Goal: Find contact information: Find contact information

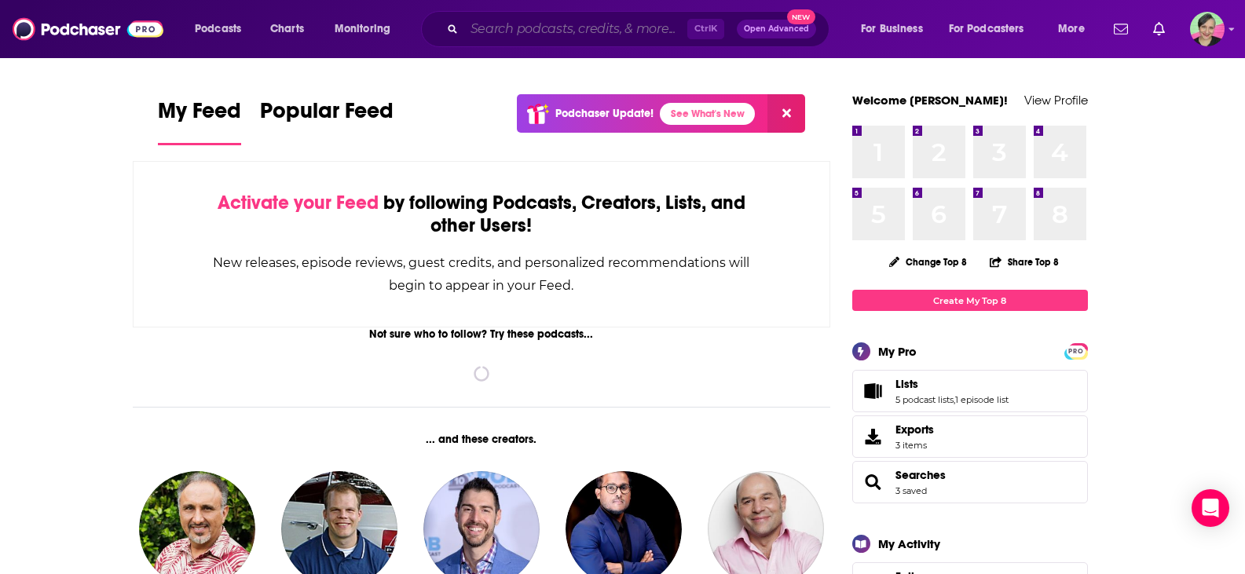
click at [598, 27] on input "Search podcasts, credits, & more..." at bounding box center [575, 28] width 223 height 25
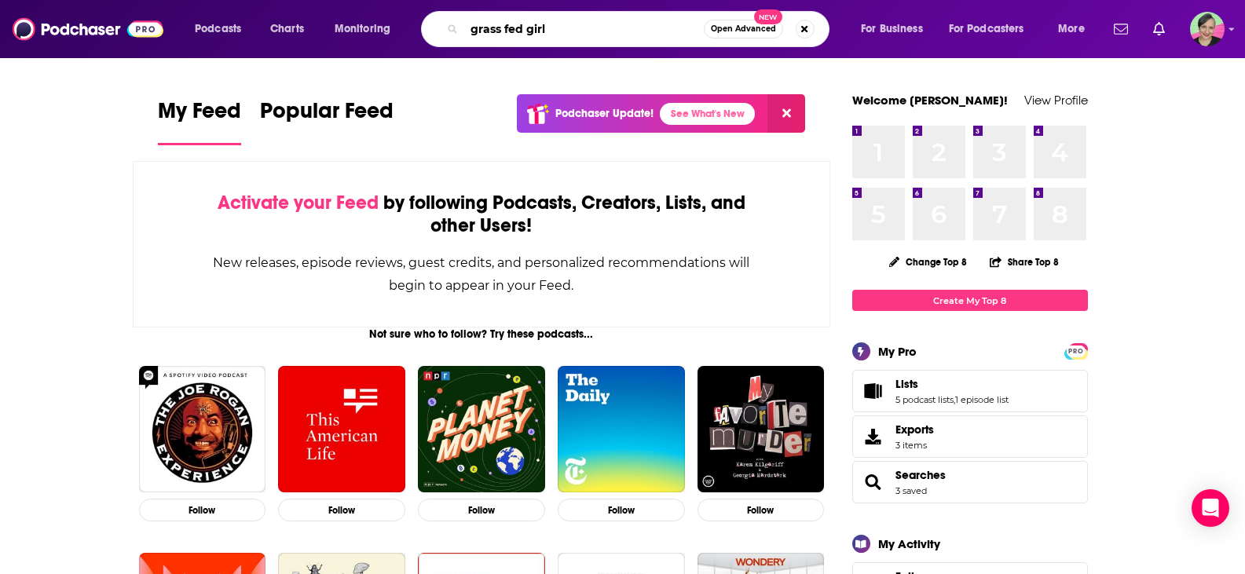
type input "grass fed girl"
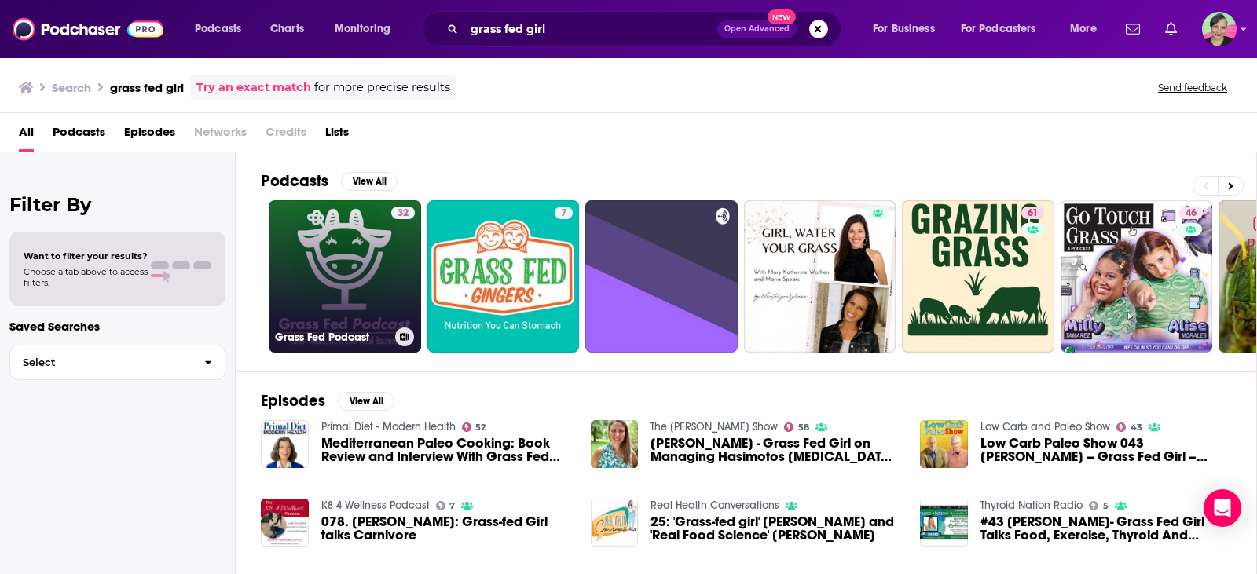
click at [381, 225] on link "32 Grass Fed Podcast" at bounding box center [345, 276] width 152 height 152
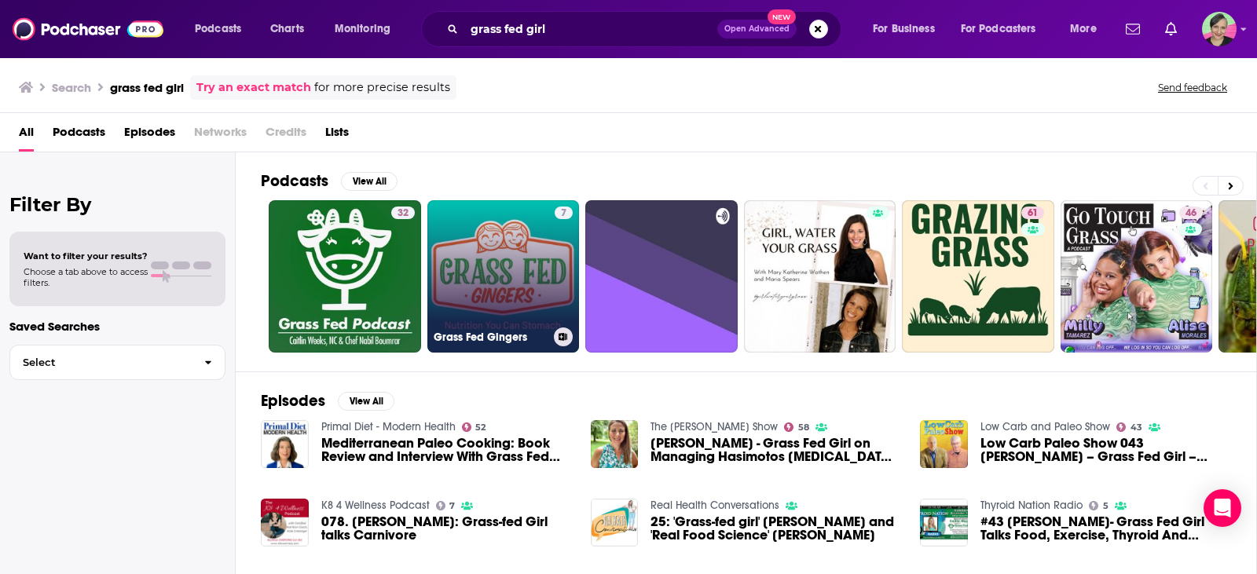
click at [488, 241] on link "7 Grass Fed Gingers" at bounding box center [503, 276] width 152 height 152
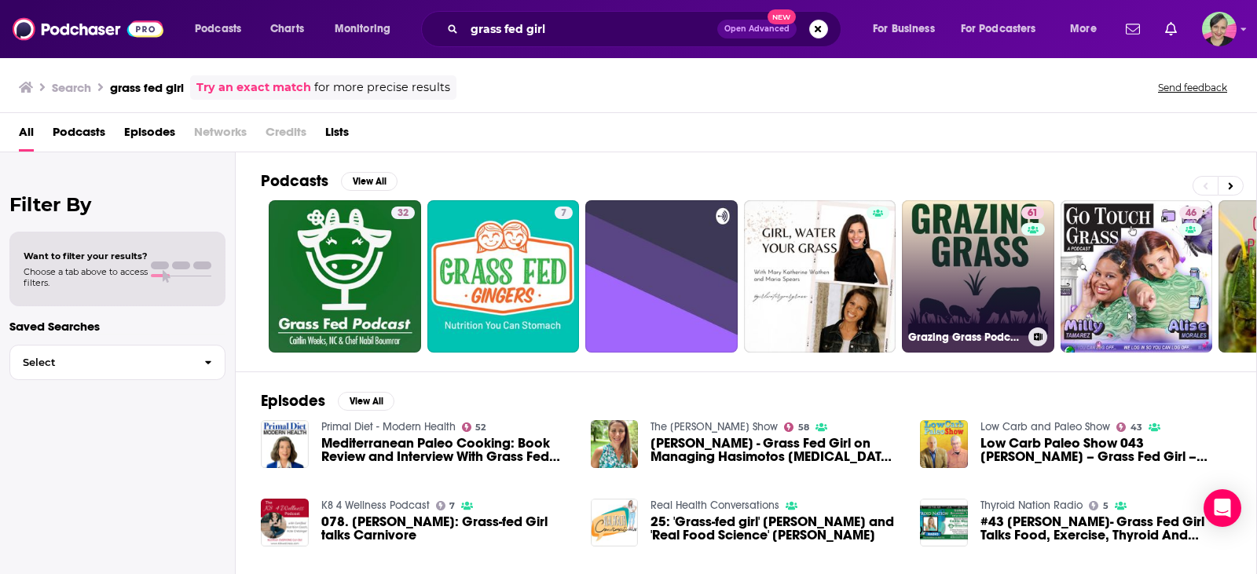
click at [976, 278] on link "61 Grazing Grass Podcast sharing Regenerative Ag Stories" at bounding box center [978, 276] width 152 height 152
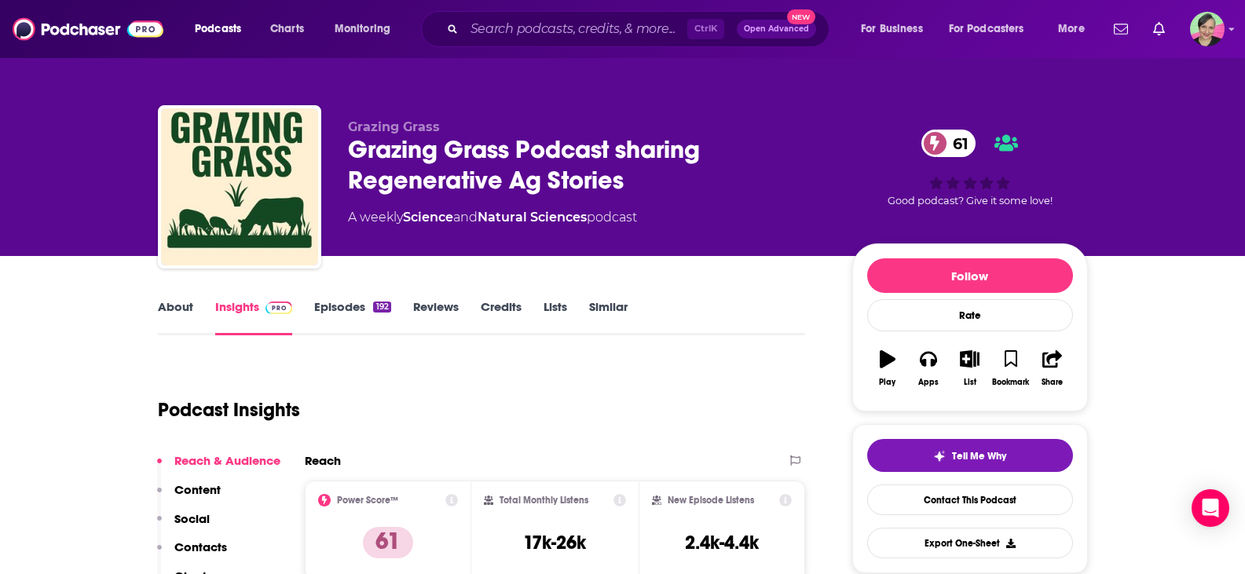
click at [188, 303] on link "About" at bounding box center [175, 317] width 35 height 36
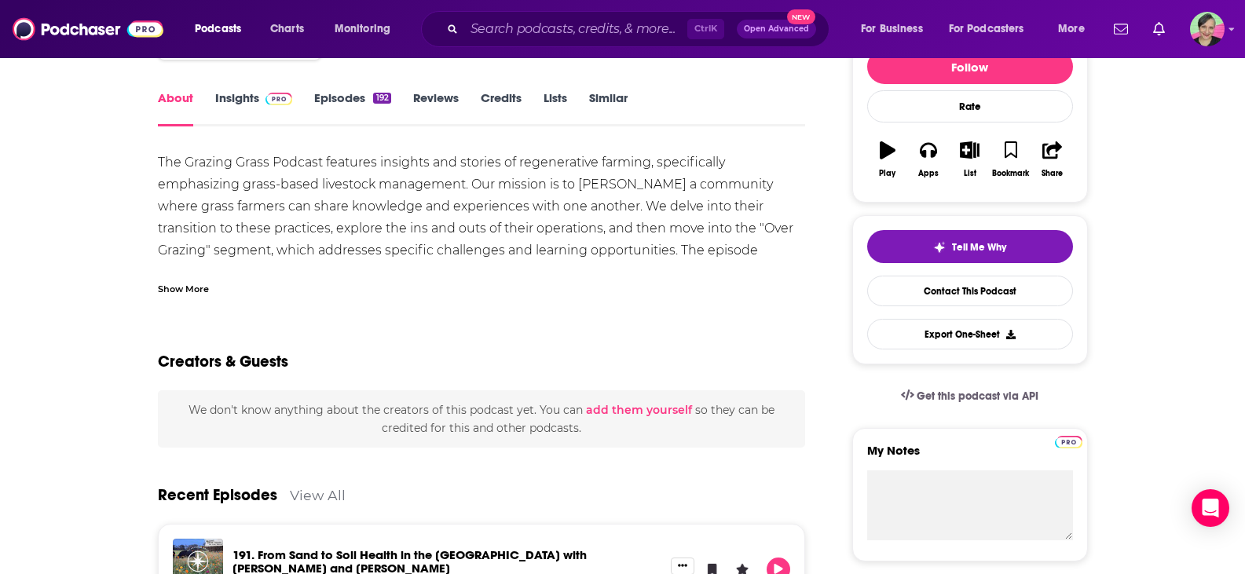
scroll to position [236, 0]
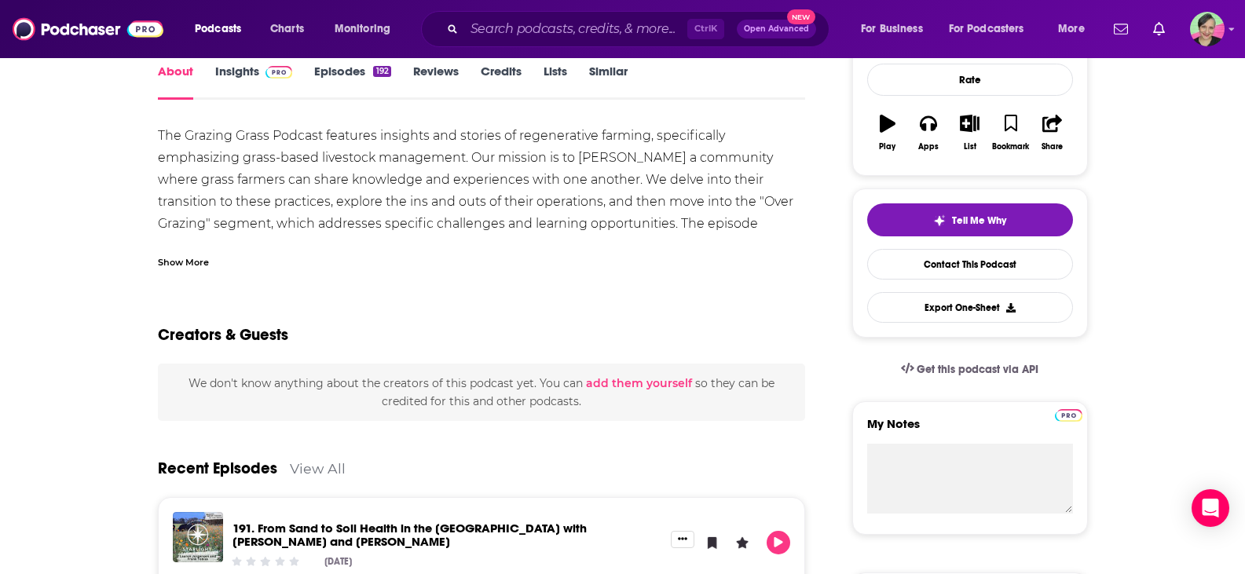
click at [195, 260] on div "Show More" at bounding box center [183, 261] width 51 height 15
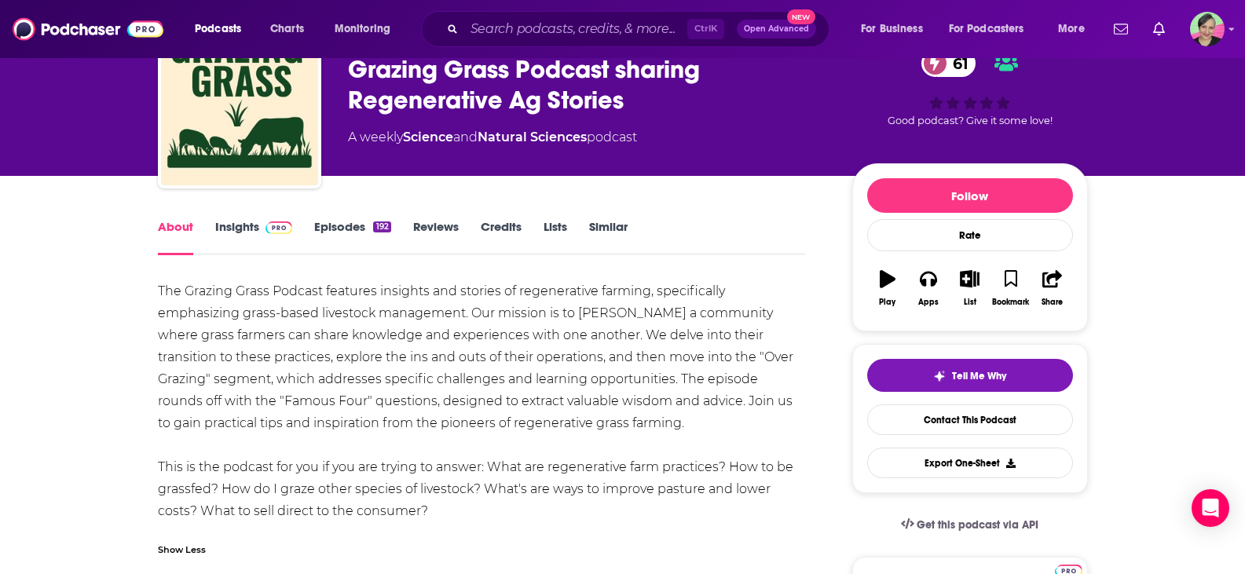
scroll to position [79, 0]
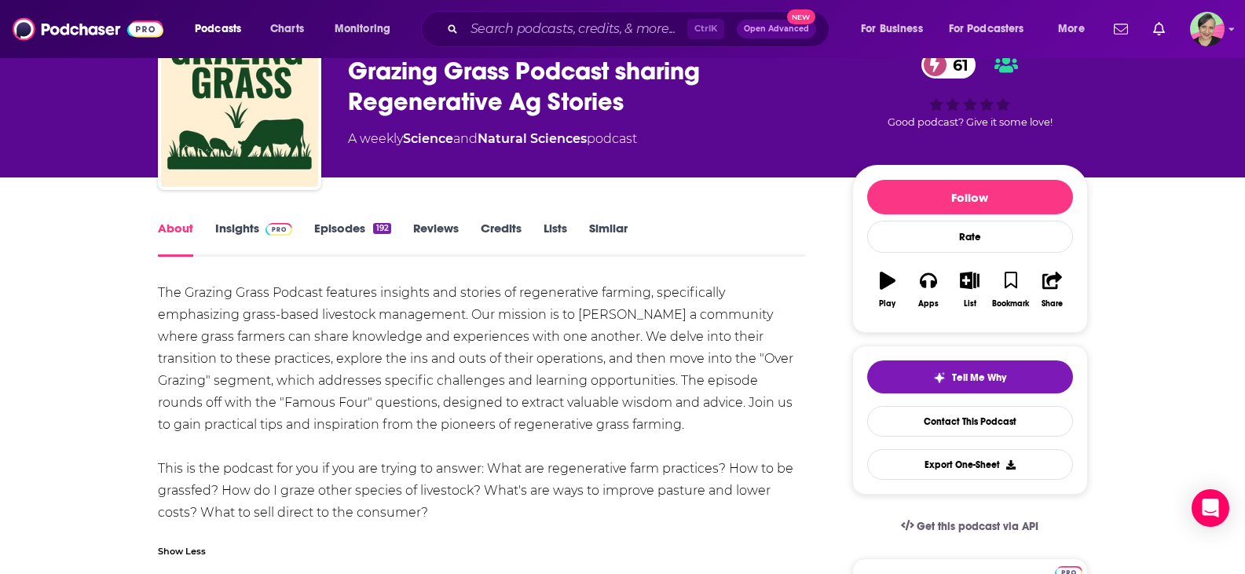
click at [342, 227] on link "Episodes 192" at bounding box center [352, 239] width 76 height 36
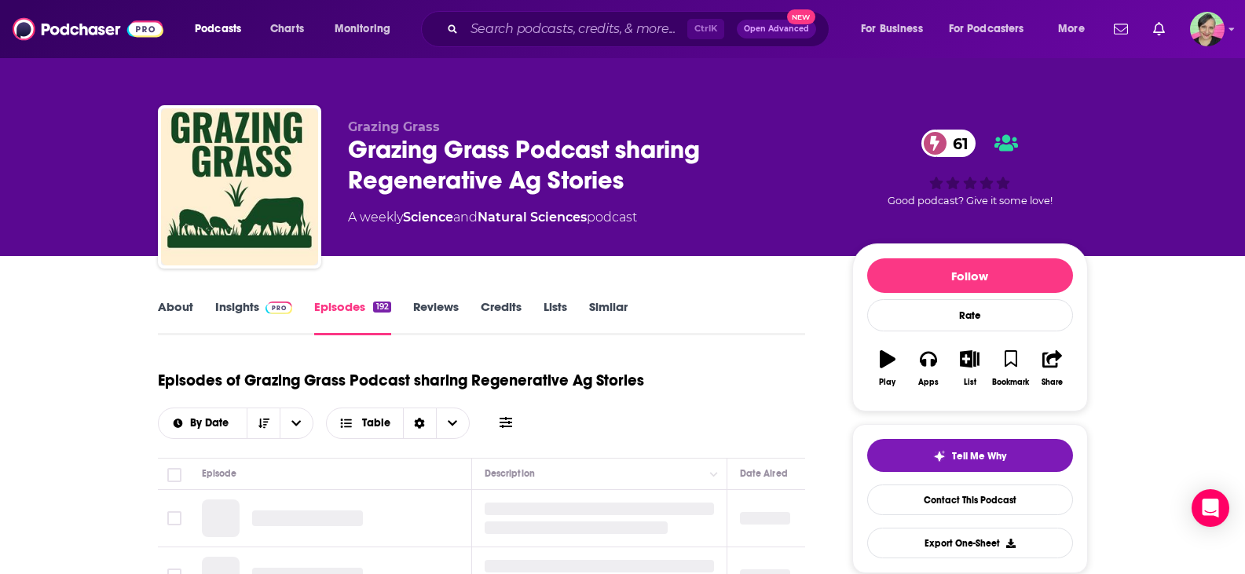
scroll to position [236, 0]
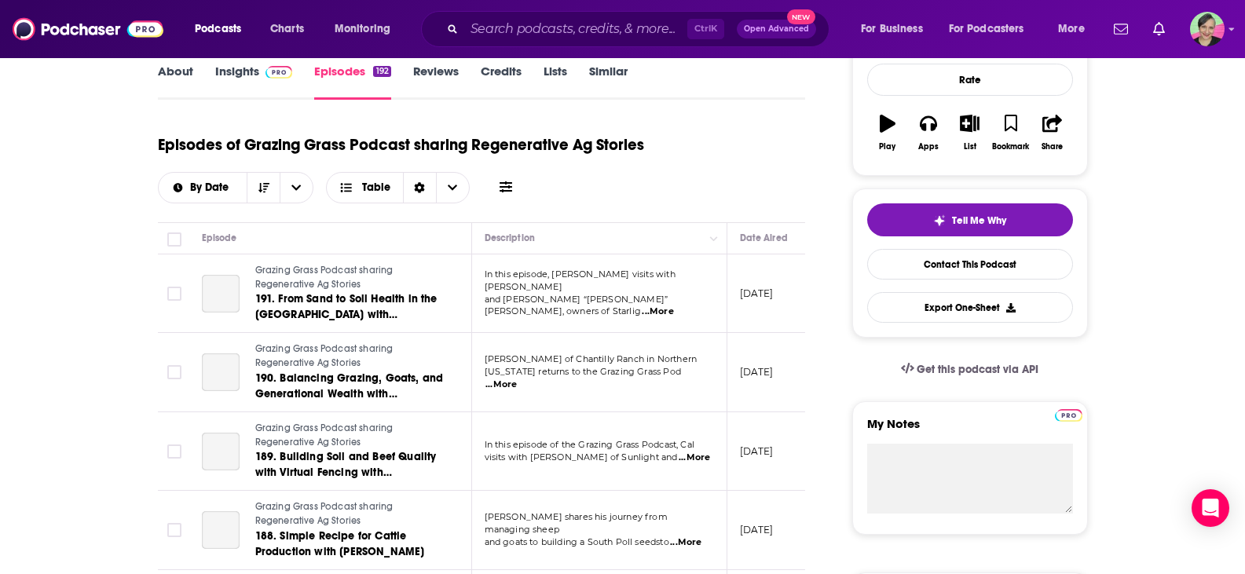
click at [495, 194] on button at bounding box center [506, 187] width 22 height 16
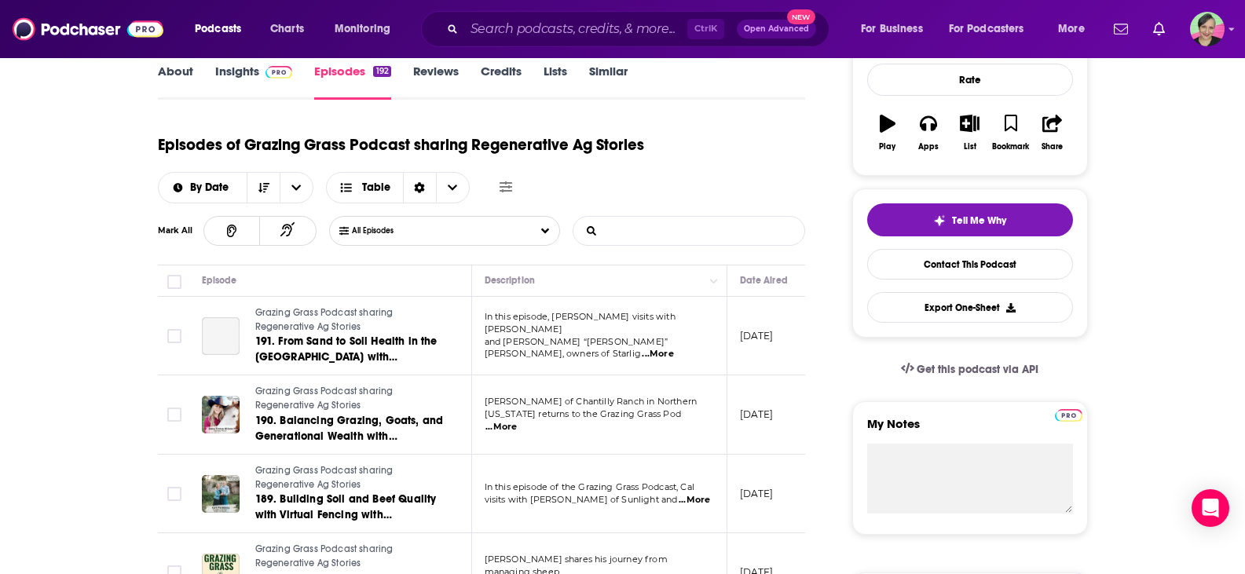
click at [656, 229] on input "List Search Input" at bounding box center [655, 231] width 164 height 28
type input "cookbook"
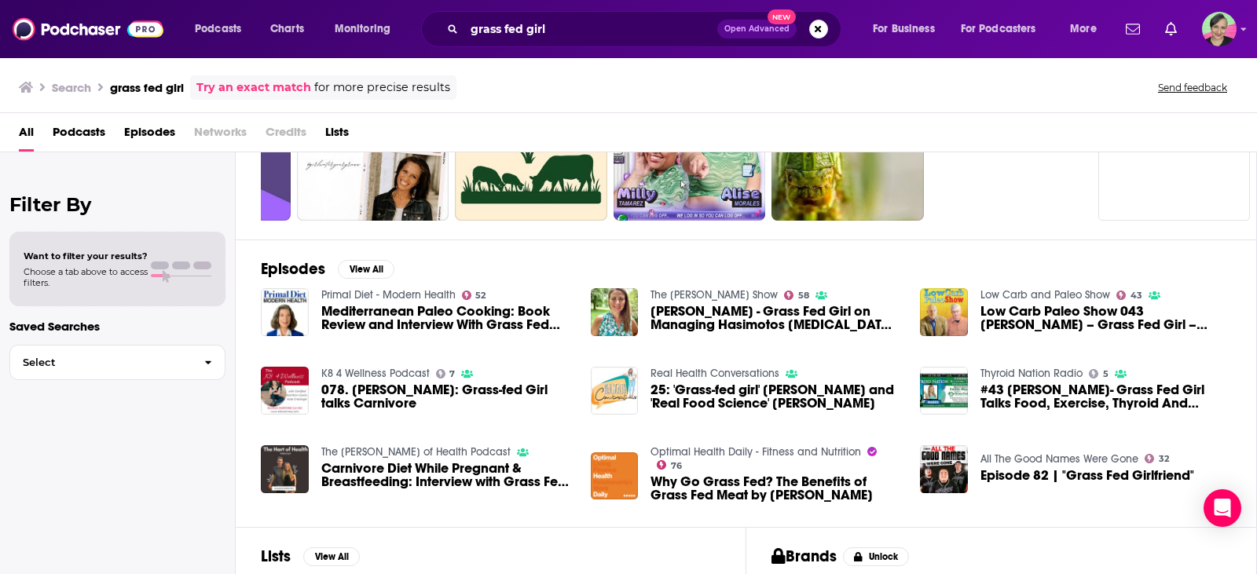
scroll to position [157, 0]
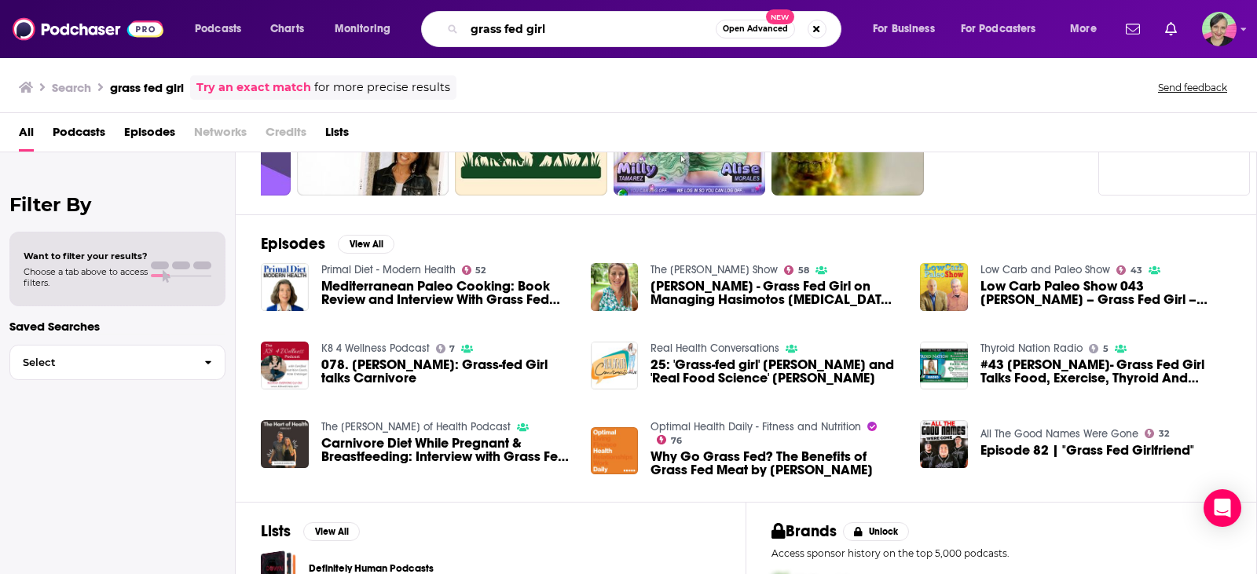
drag, startPoint x: 510, startPoint y: 27, endPoint x: 635, endPoint y: 29, distance: 124.1
click at [631, 29] on input "grass fed girl" at bounding box center [589, 28] width 251 height 25
type input "grass-fed"
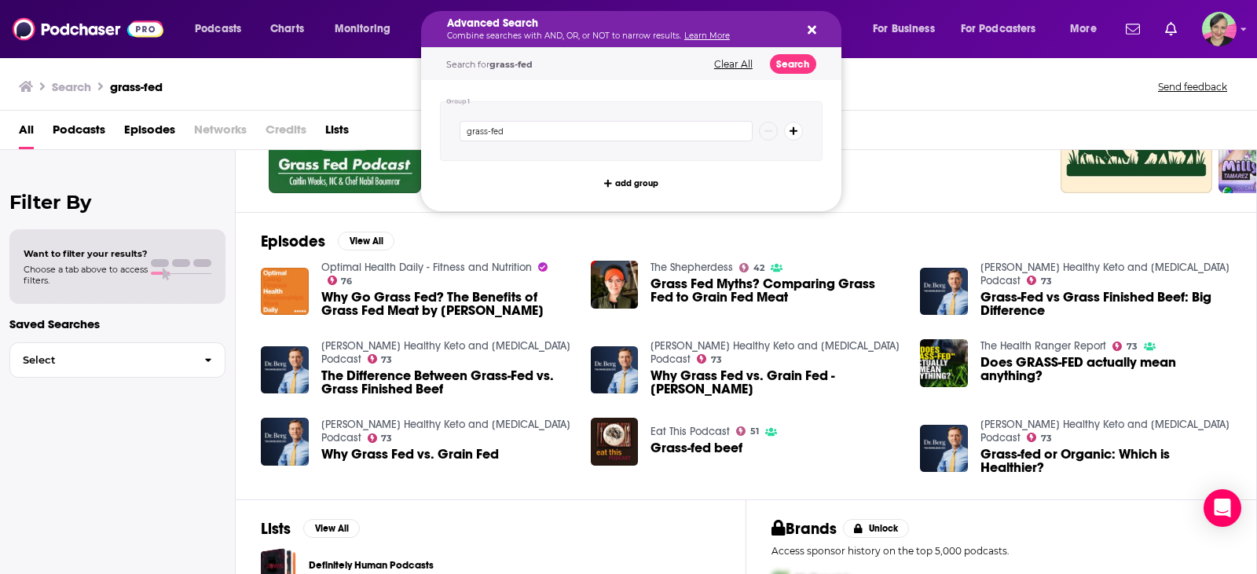
click at [368, 82] on div "Search grass-fed Send feedback" at bounding box center [625, 86] width 1213 height 22
drag, startPoint x: 510, startPoint y: 137, endPoint x: 452, endPoint y: 126, distance: 59.0
click at [452, 126] on div "grass-fed" at bounding box center [631, 131] width 382 height 60
type input "r"
type input "primal edge"
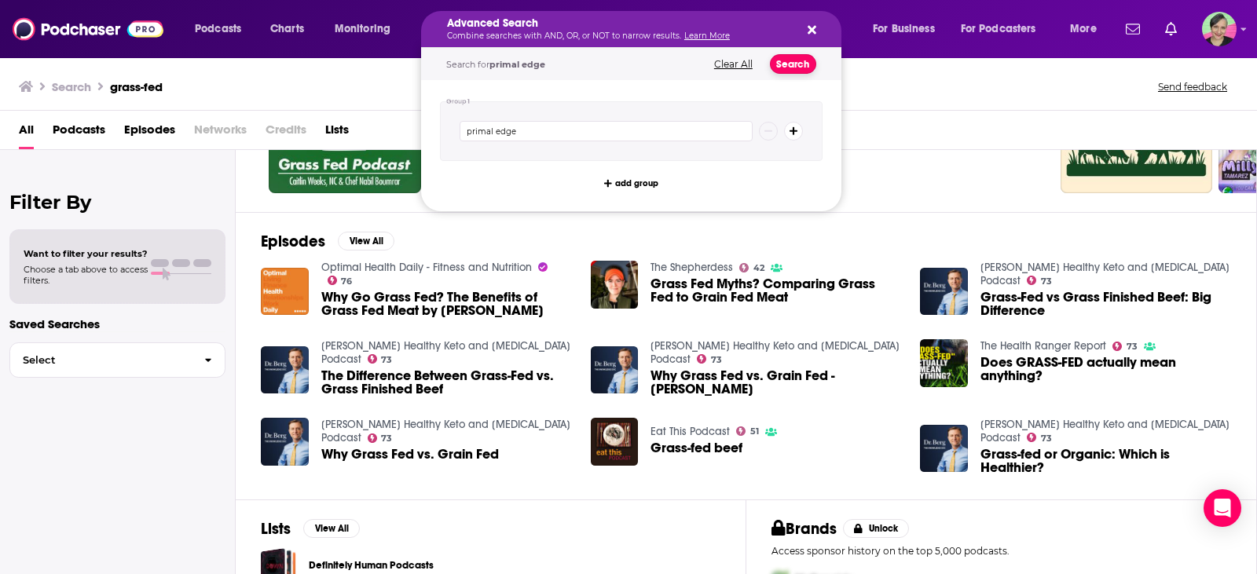
click at [792, 67] on button "Search" at bounding box center [793, 64] width 46 height 20
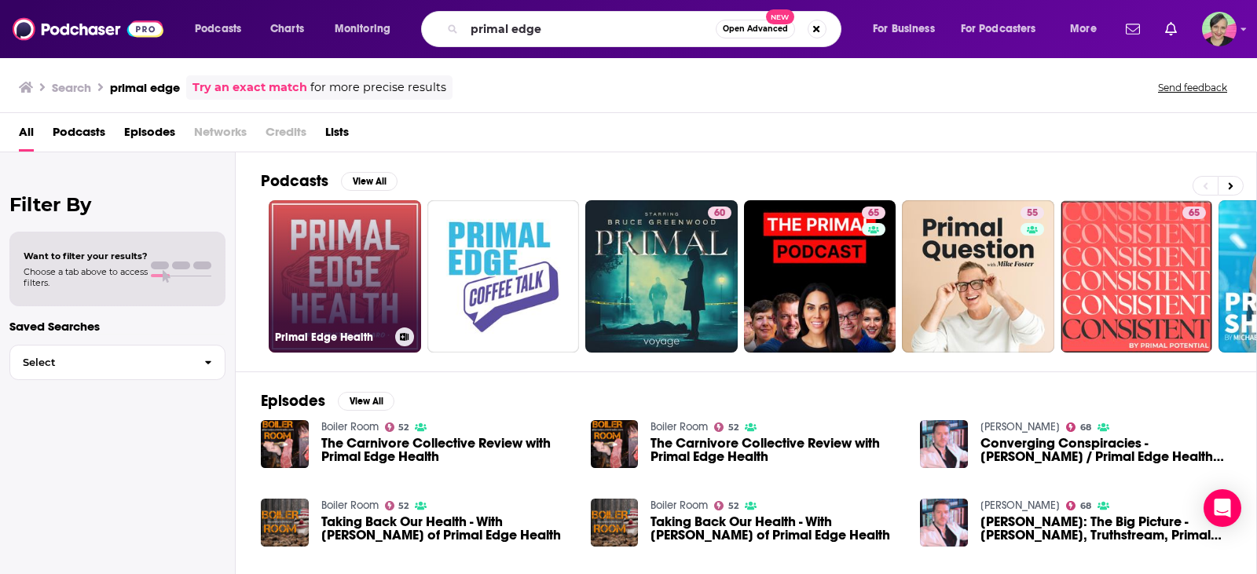
click at [344, 243] on link "Primal Edge Health" at bounding box center [345, 276] width 152 height 152
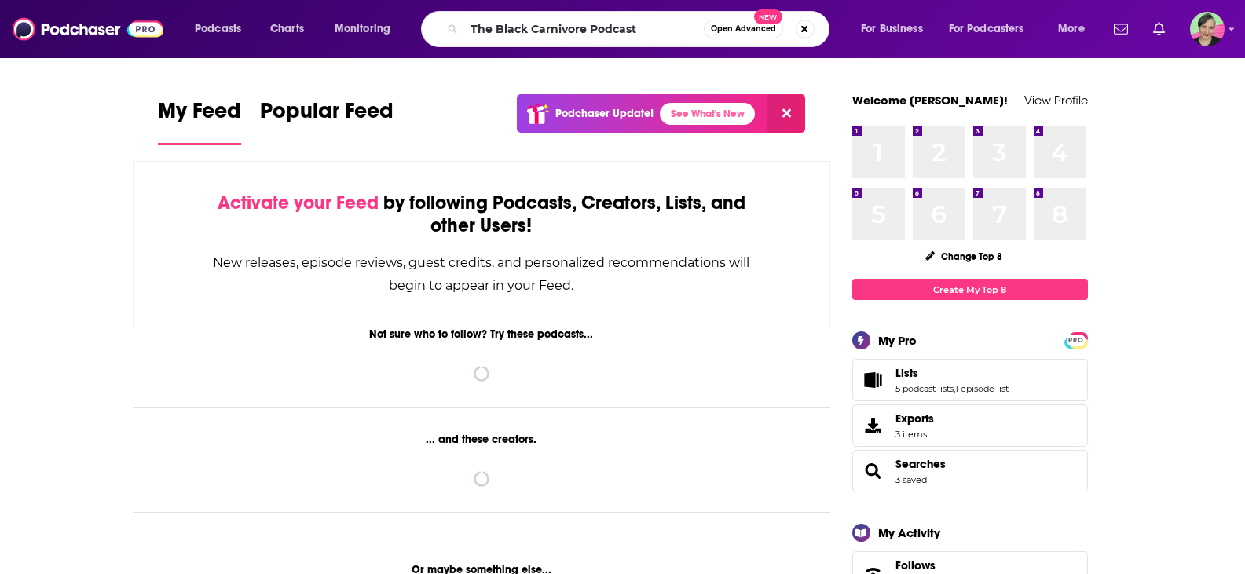
type input "The Black Carnivore Podcast"
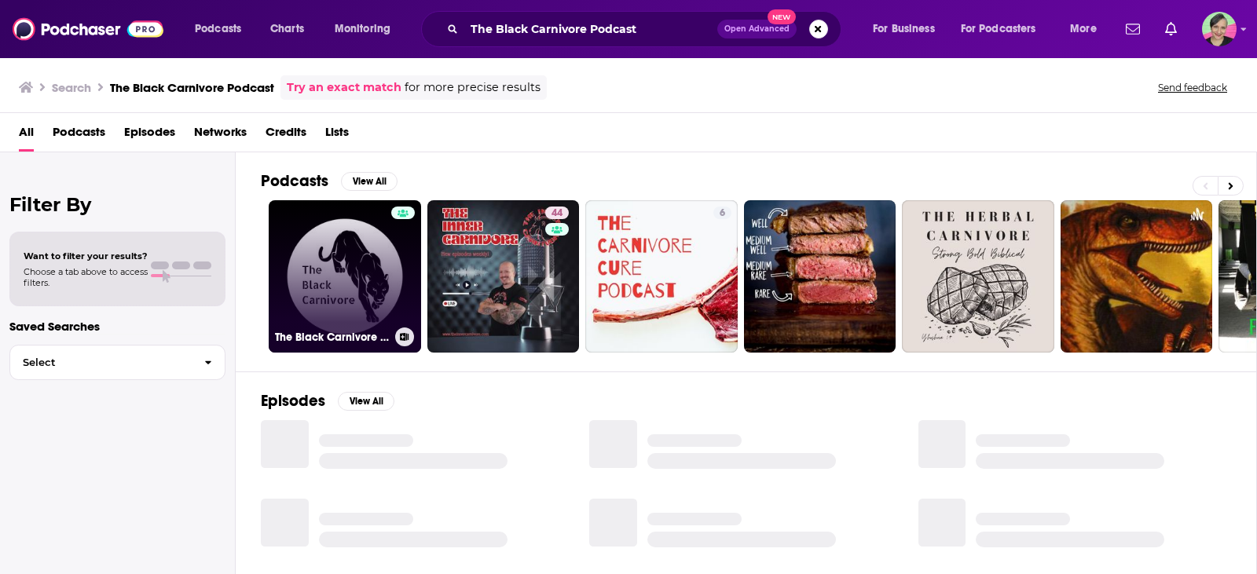
click at [341, 237] on link "The Black Carnivore Podcast" at bounding box center [345, 276] width 152 height 152
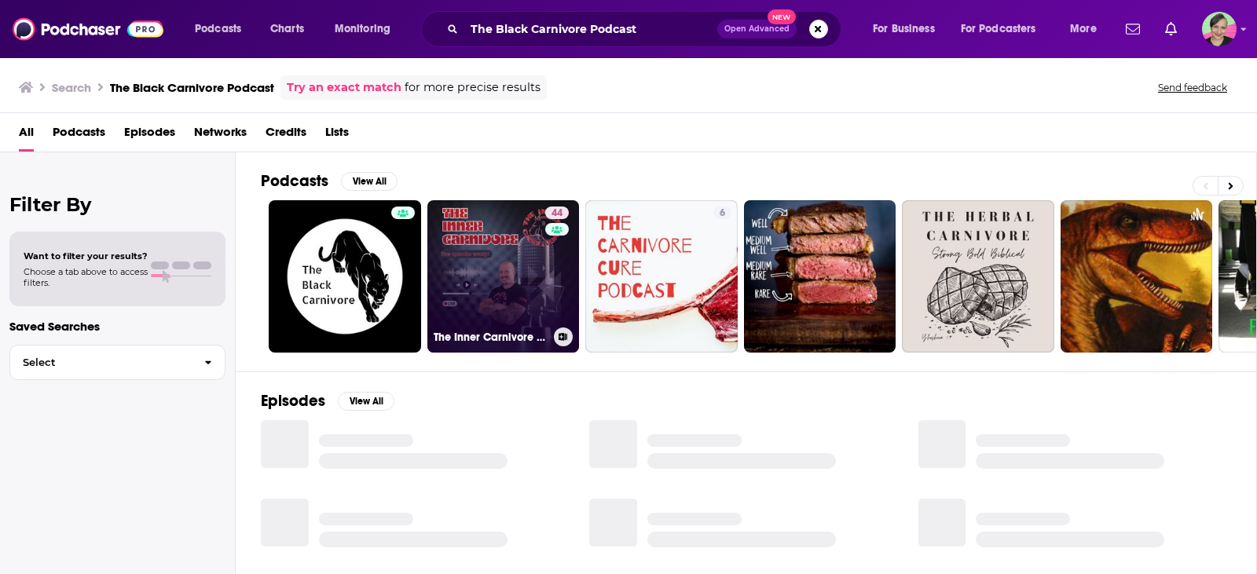
click at [507, 258] on link "44 The Inner Carnivore Podcast" at bounding box center [503, 276] width 152 height 152
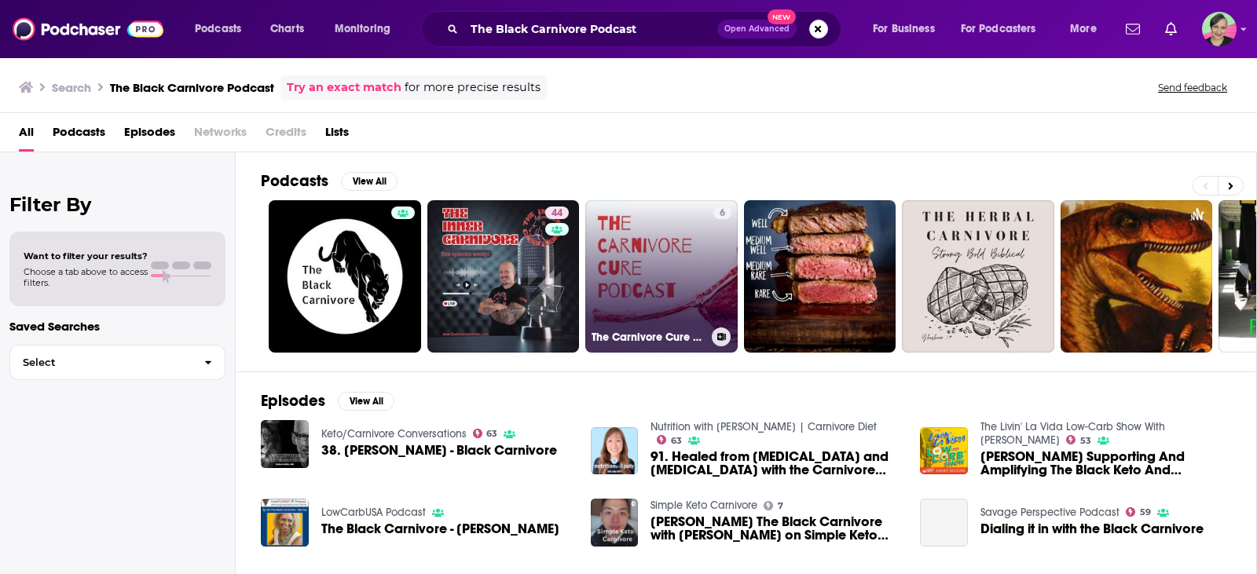
click at [661, 240] on link "6 The Carnivore Cure Podcast" at bounding box center [661, 276] width 152 height 152
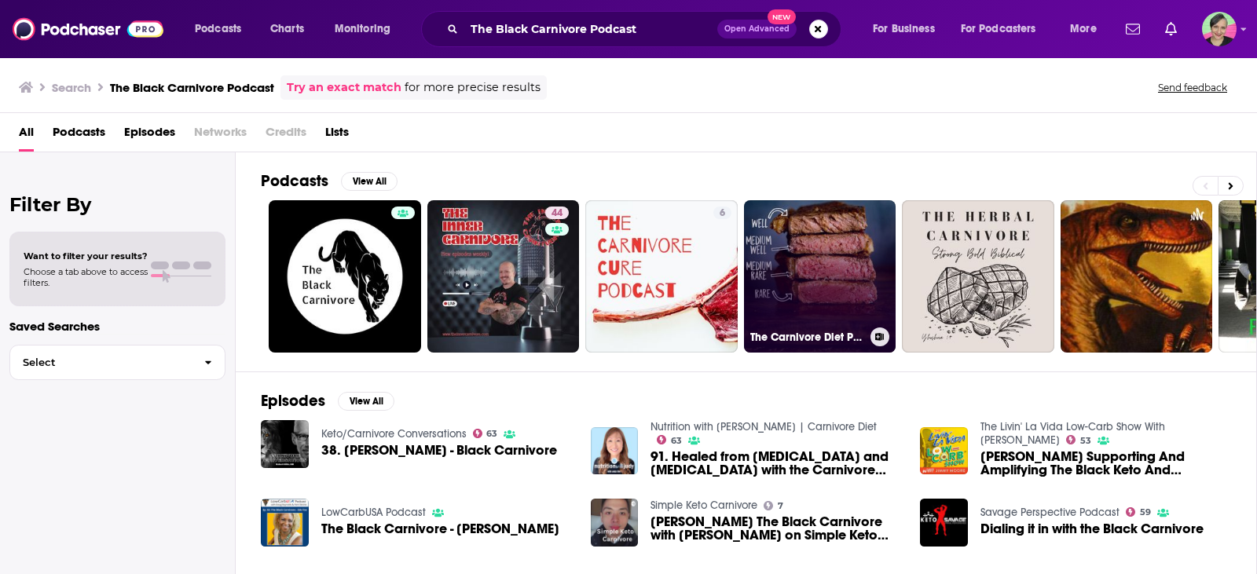
click at [862, 263] on link "The Carnivore Diet Podcast" at bounding box center [820, 276] width 152 height 152
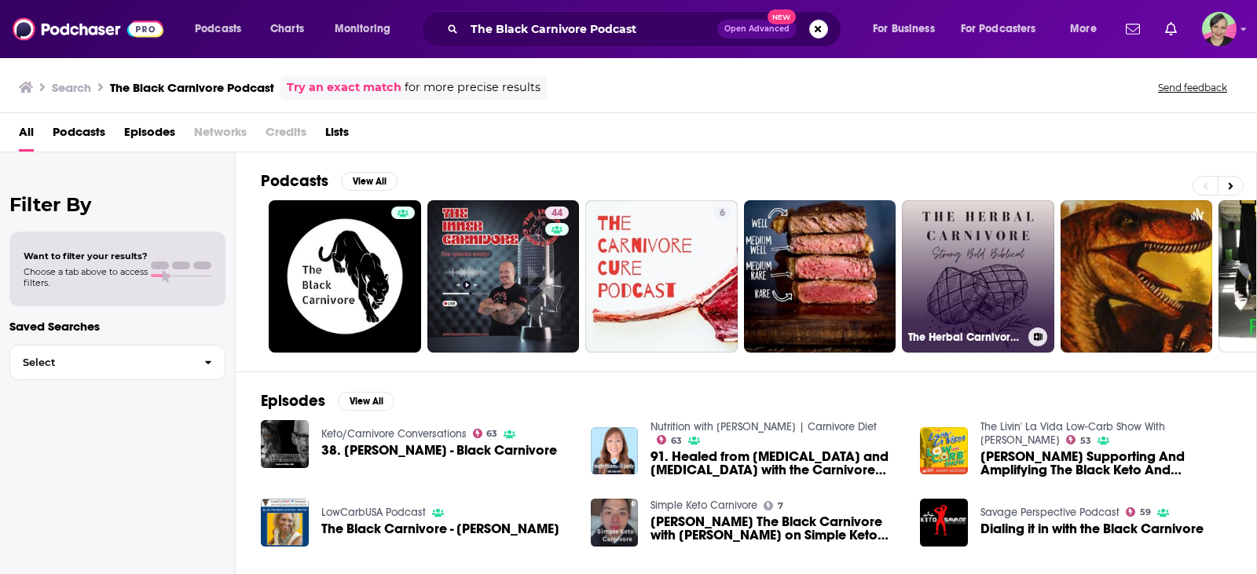
click at [1005, 254] on link "The Herbal Carnivore Podcast" at bounding box center [978, 276] width 152 height 152
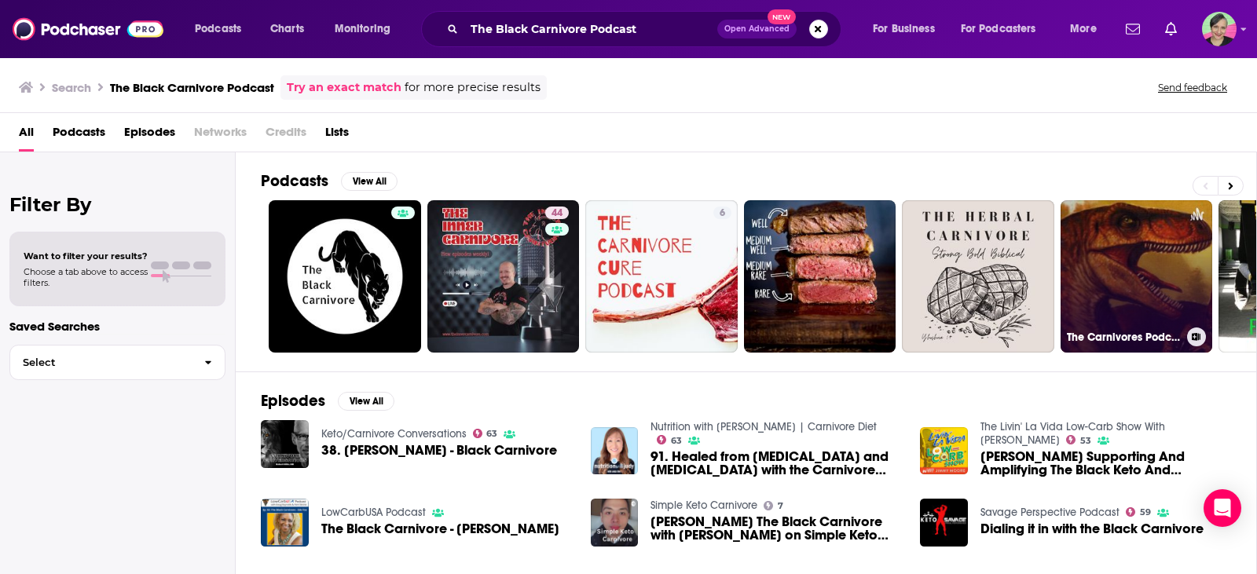
click at [1137, 270] on link "The Carnivores Podcast" at bounding box center [1136, 276] width 152 height 152
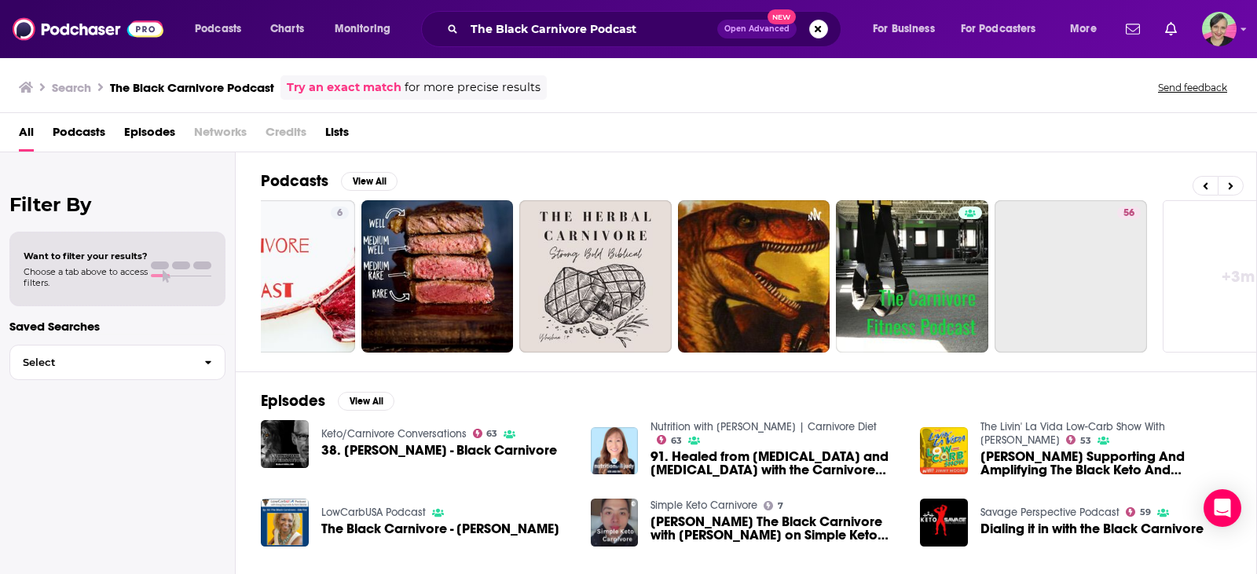
scroll to position [0, 447]
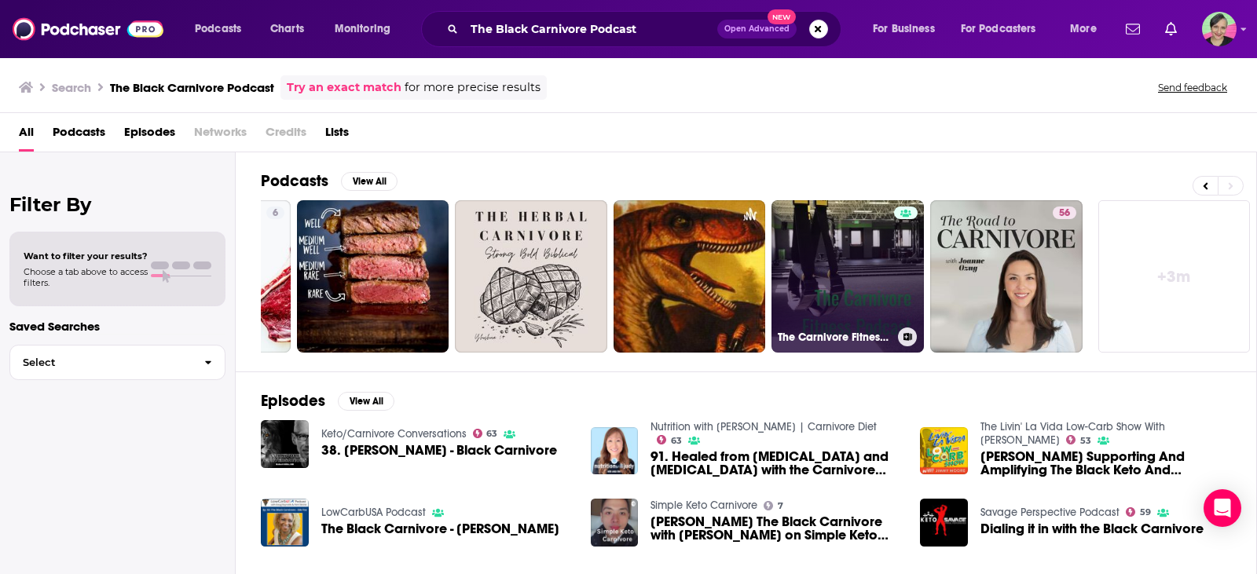
click at [809, 256] on link "The Carnivore Fitness Podcast" at bounding box center [847, 276] width 152 height 152
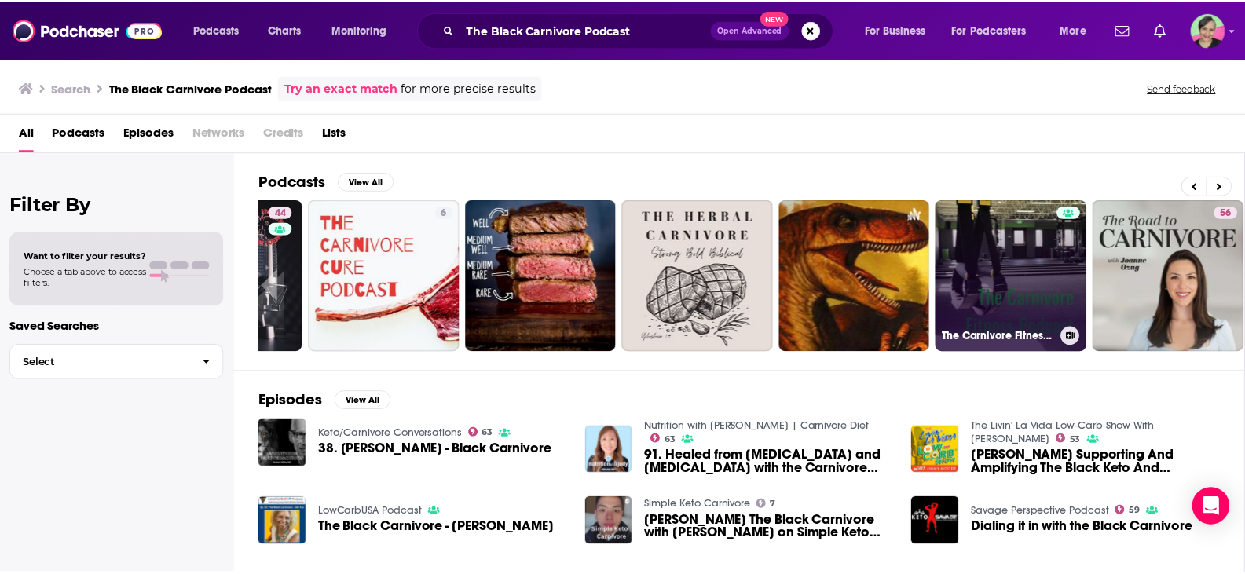
scroll to position [0, 447]
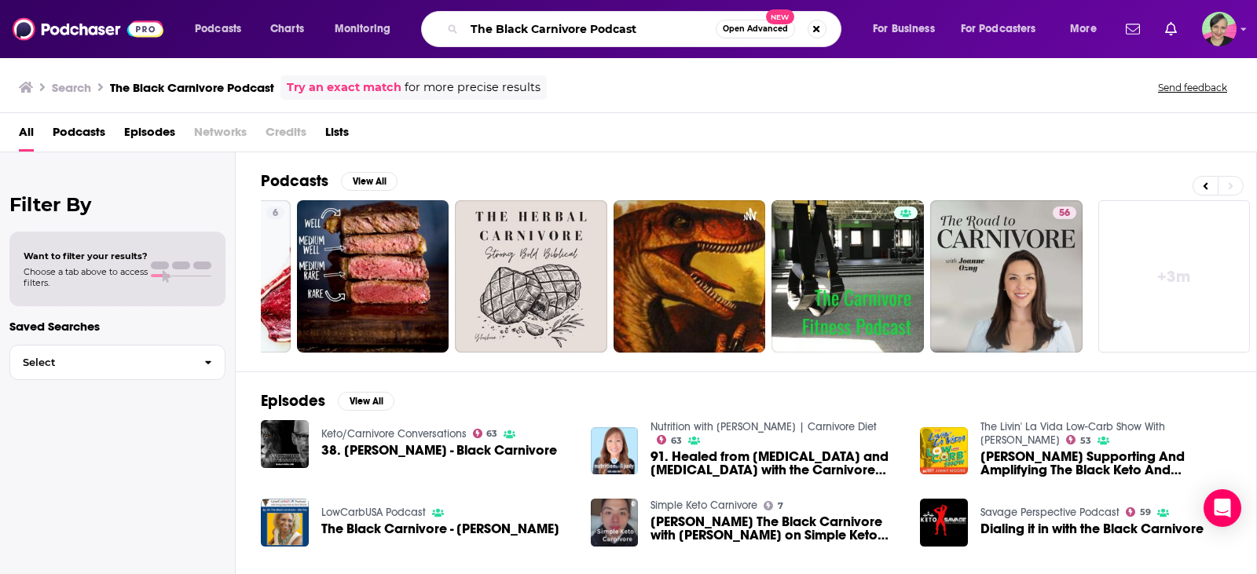
drag, startPoint x: 392, startPoint y: 13, endPoint x: 375, endPoint y: 16, distance: 17.6
click at [375, 16] on div "Podcasts Charts Monitoring The Black Carnivore Podcast Open Advanced New For Bu…" at bounding box center [648, 29] width 928 height 36
paste input "Meatgistics"
type input "Meatgistics Podcast"
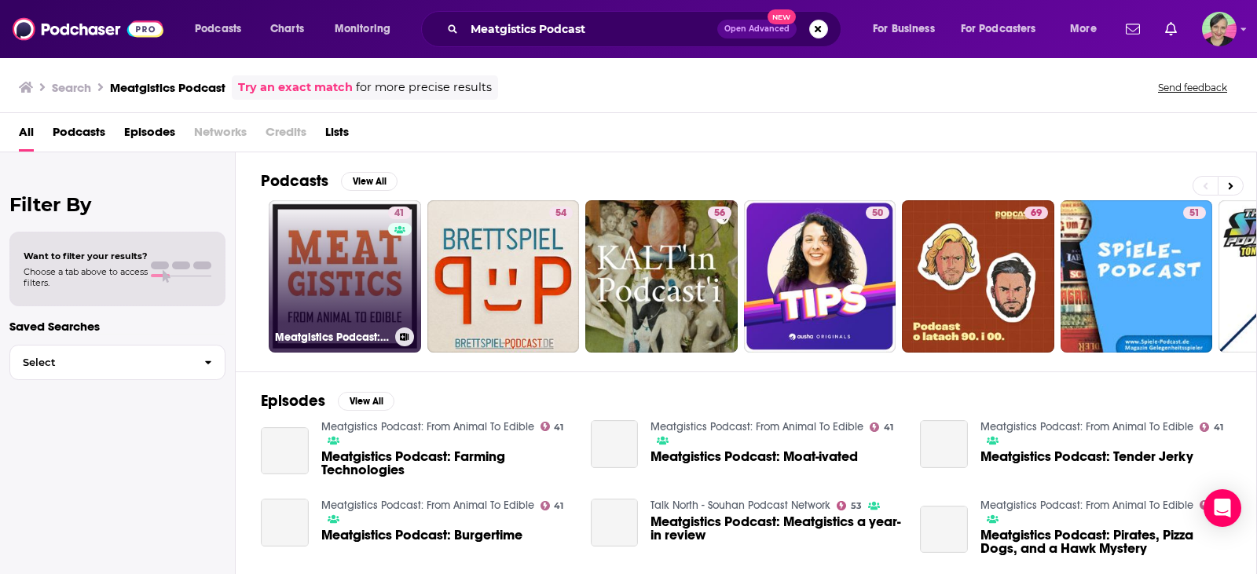
click at [318, 257] on link "41 Meatgistics Podcast: From Animal To Edible" at bounding box center [345, 276] width 152 height 152
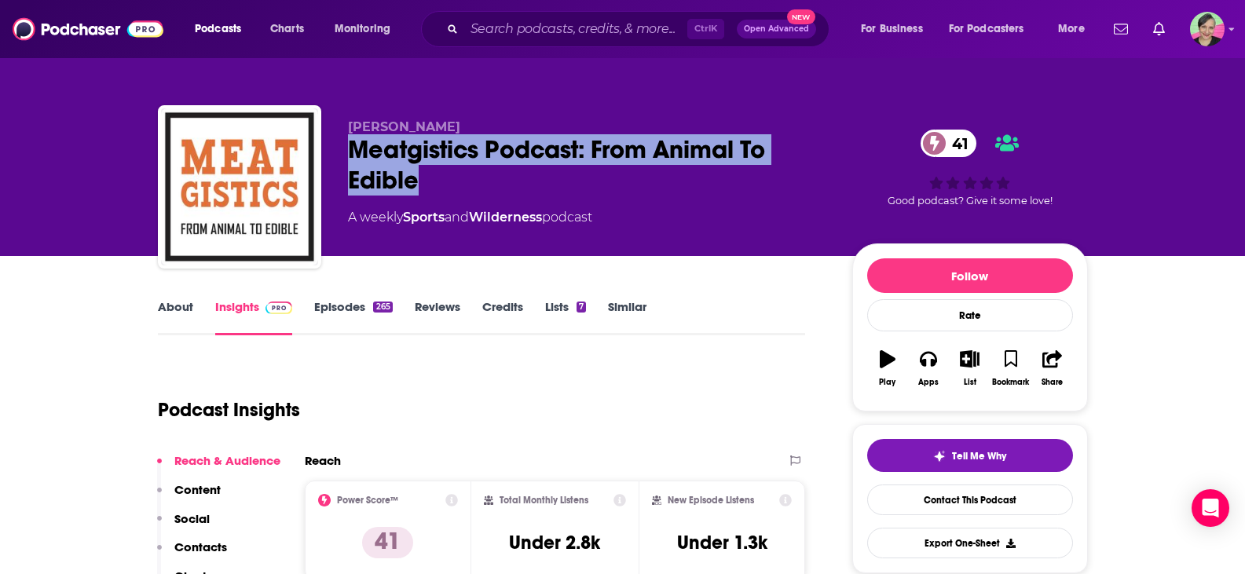
drag, startPoint x: 444, startPoint y: 185, endPoint x: 335, endPoint y: 150, distance: 114.0
click at [335, 150] on div "[PERSON_NAME] Meatgistics Podcast: From Animal To Edible 41 A weekly Sports and…" at bounding box center [623, 190] width 930 height 170
copy h2 "Meatgistics Podcast: From Animal To Edible"
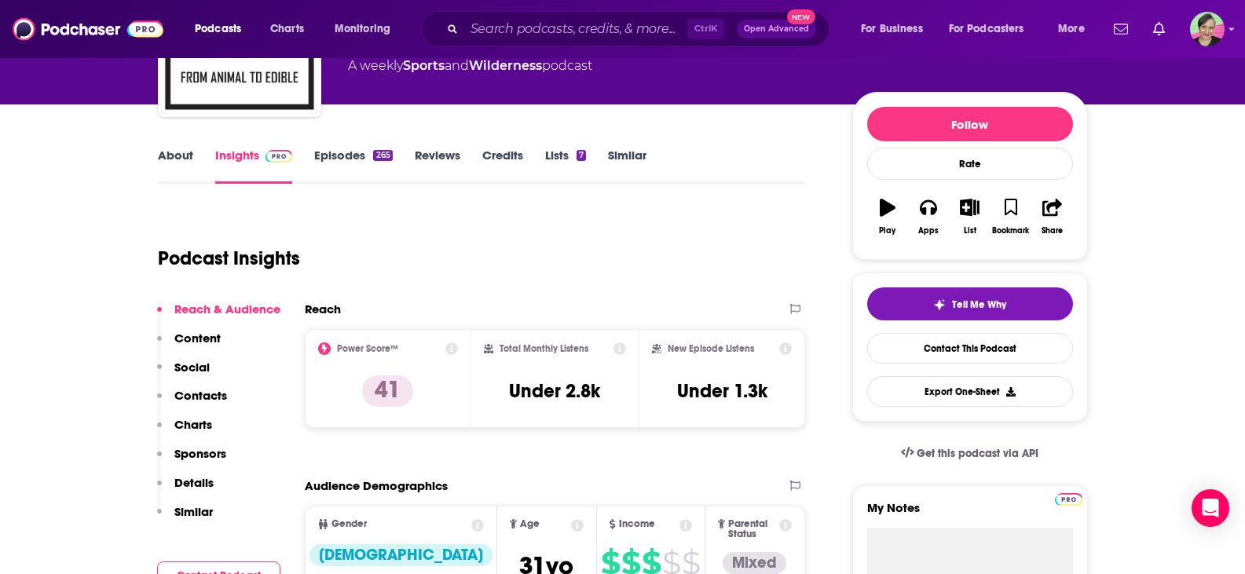
scroll to position [157, 0]
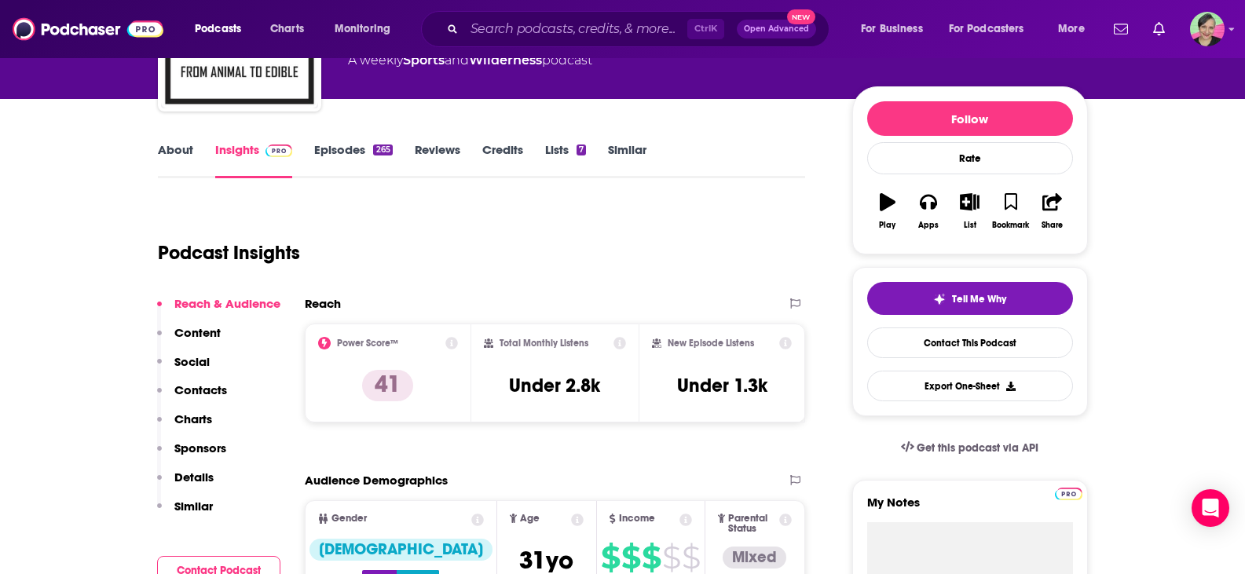
click at [178, 147] on link "About" at bounding box center [175, 160] width 35 height 36
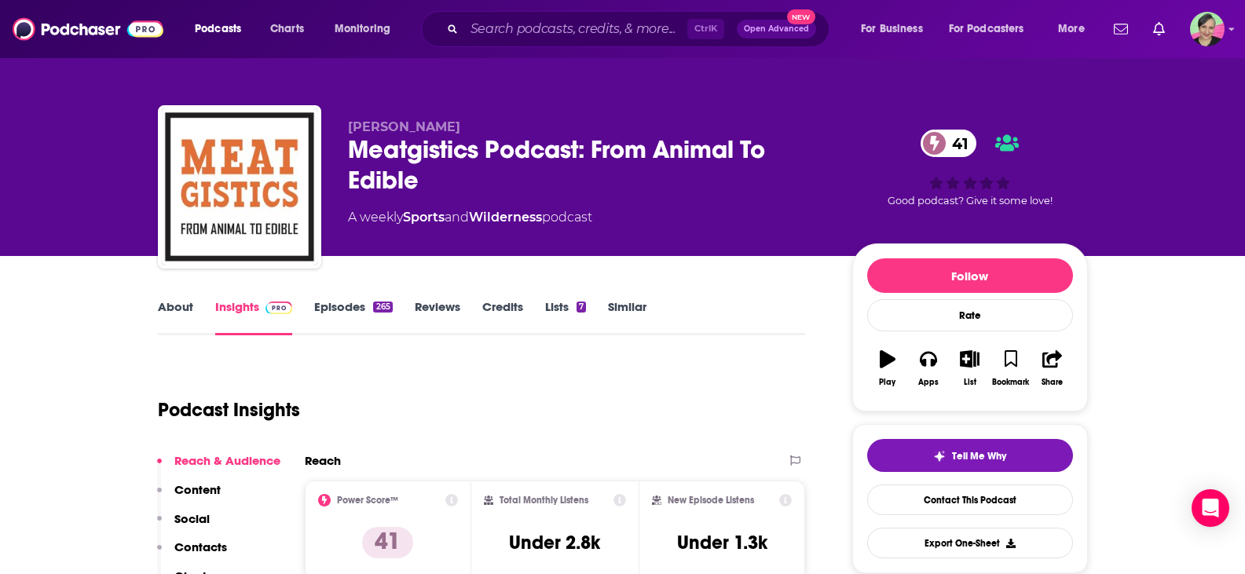
scroll to position [79, 0]
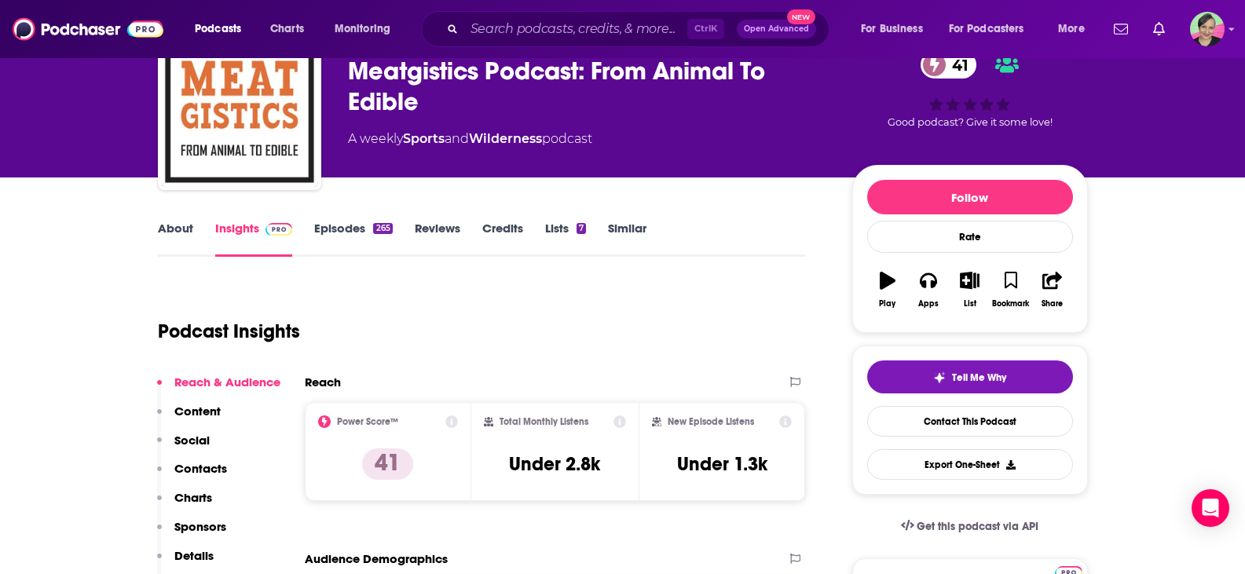
click at [181, 233] on link "About" at bounding box center [175, 239] width 35 height 36
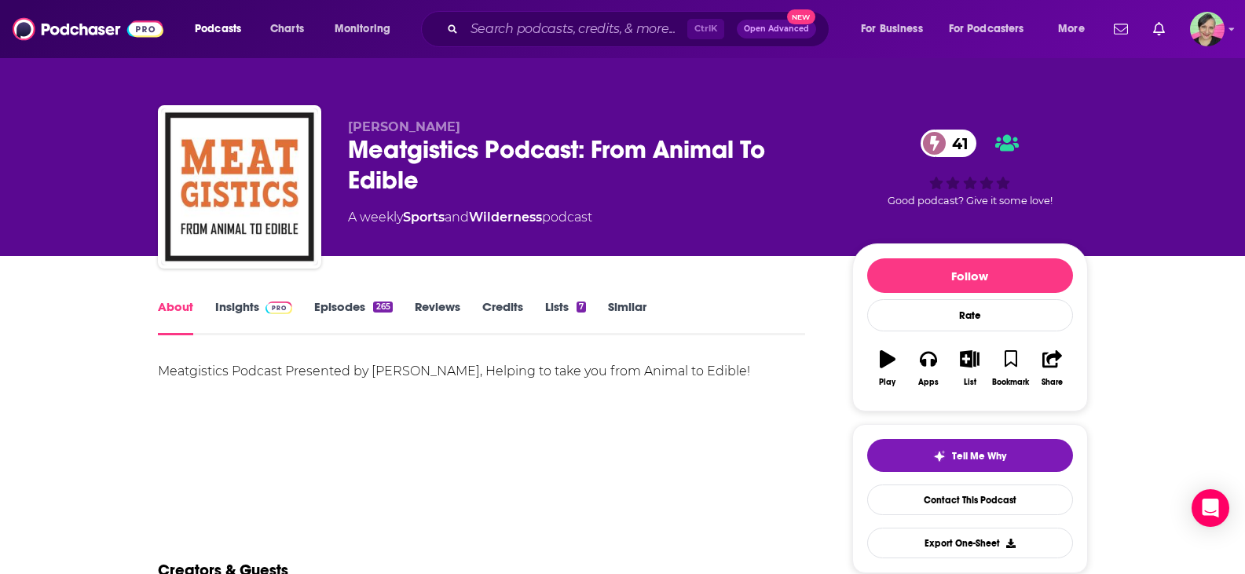
scroll to position [79, 0]
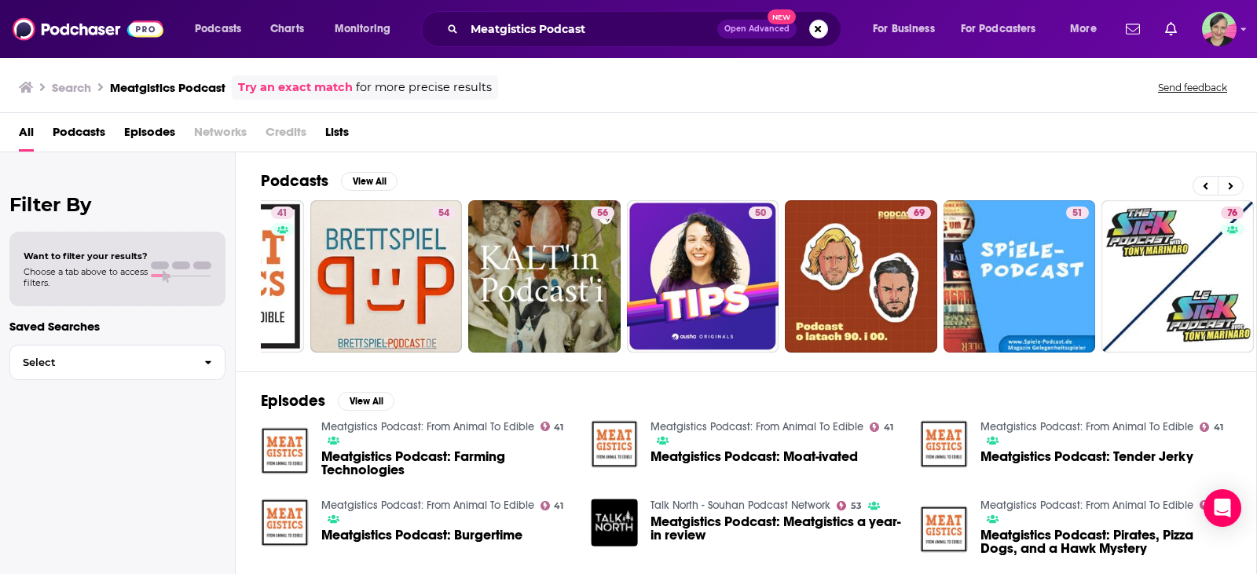
scroll to position [0, 121]
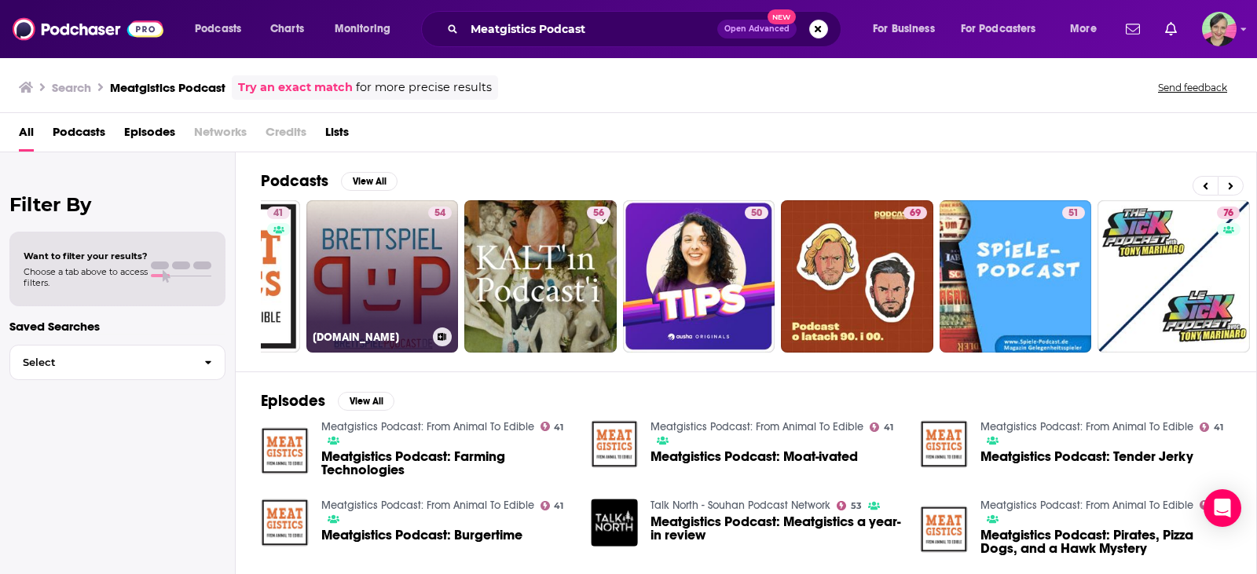
click at [408, 267] on link "54 [DOMAIN_NAME]" at bounding box center [382, 276] width 152 height 152
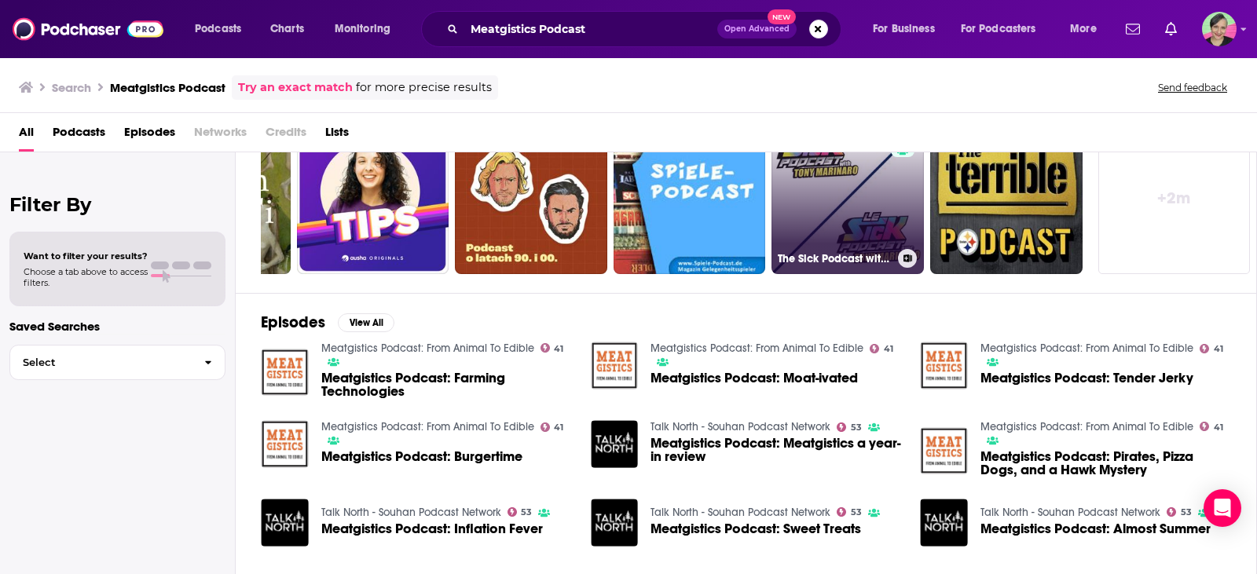
scroll to position [157, 0]
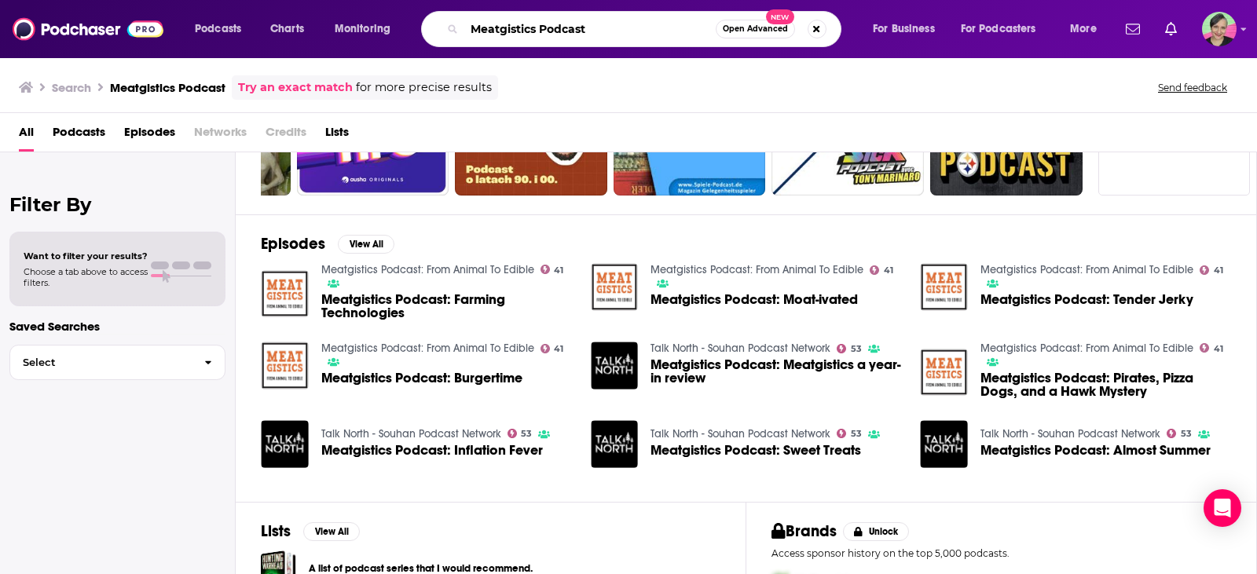
drag, startPoint x: 596, startPoint y: 32, endPoint x: 505, endPoint y: 31, distance: 91.1
click at [505, 31] on input "Meatgistics Podcast" at bounding box center [589, 28] width 251 height 25
type input "Meaty"
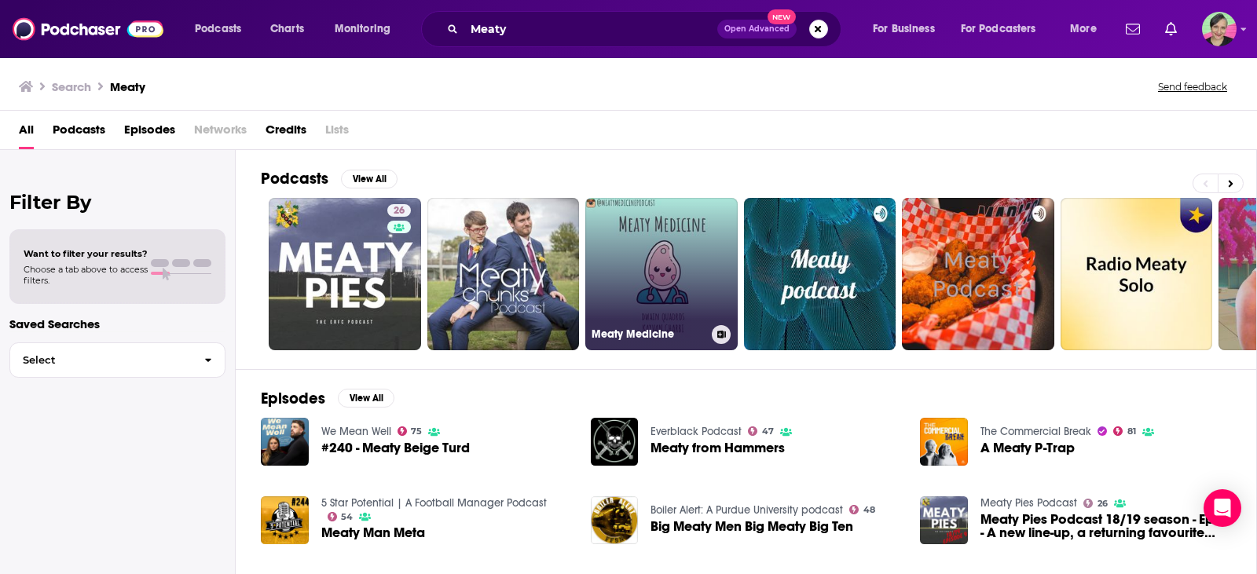
click at [657, 236] on link "Meaty Medicine" at bounding box center [661, 274] width 152 height 152
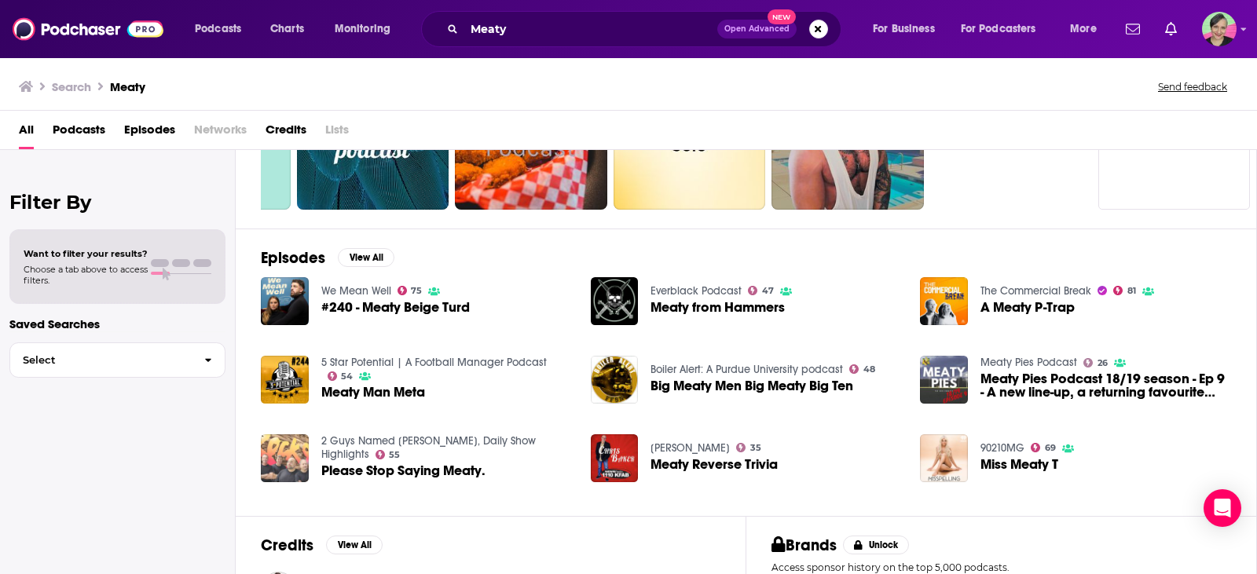
scroll to position [157, 0]
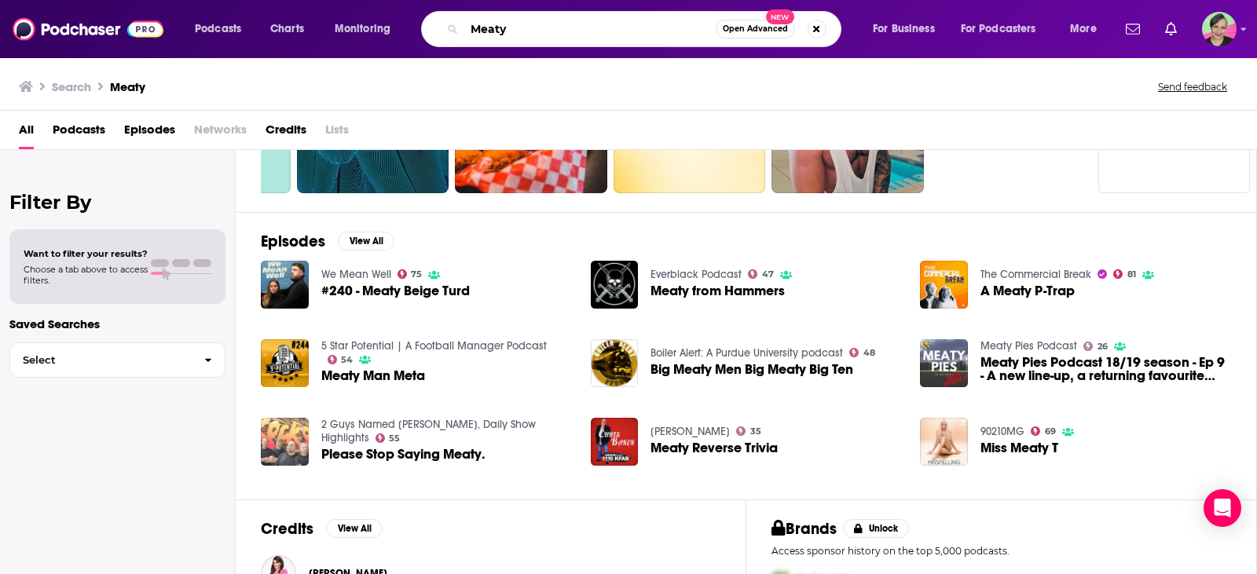
click at [518, 22] on input "Meaty" at bounding box center [589, 28] width 251 height 25
type input "Meat-based"
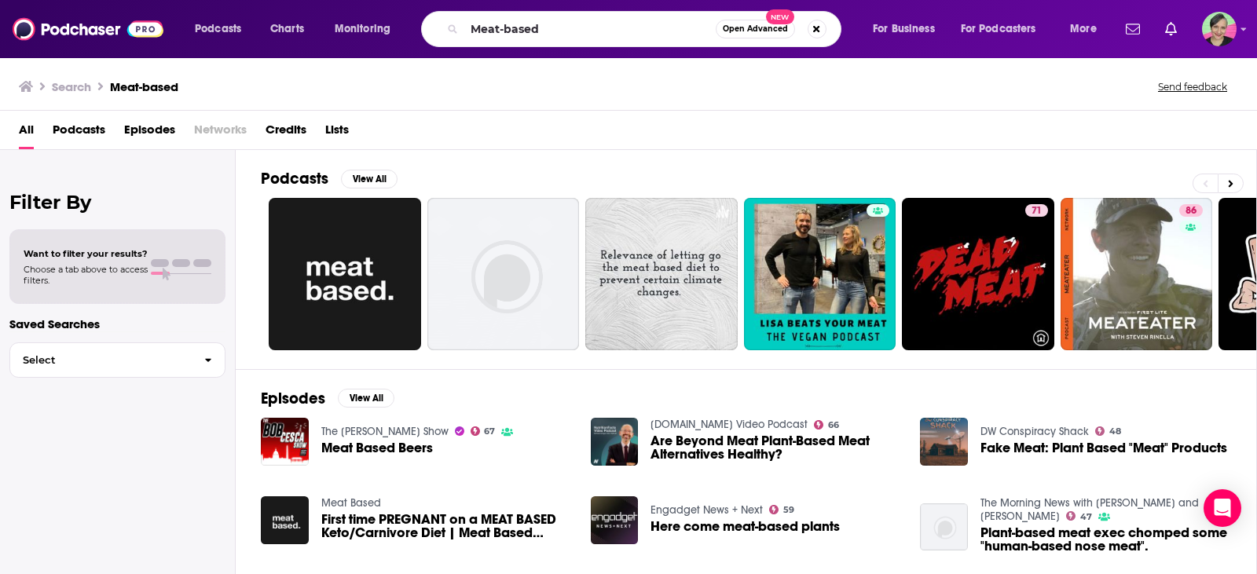
drag, startPoint x: 917, startPoint y: 95, endPoint x: 977, endPoint y: 95, distance: 60.5
click at [919, 94] on div "Search Meat-based Send feedback" at bounding box center [625, 86] width 1213 height 22
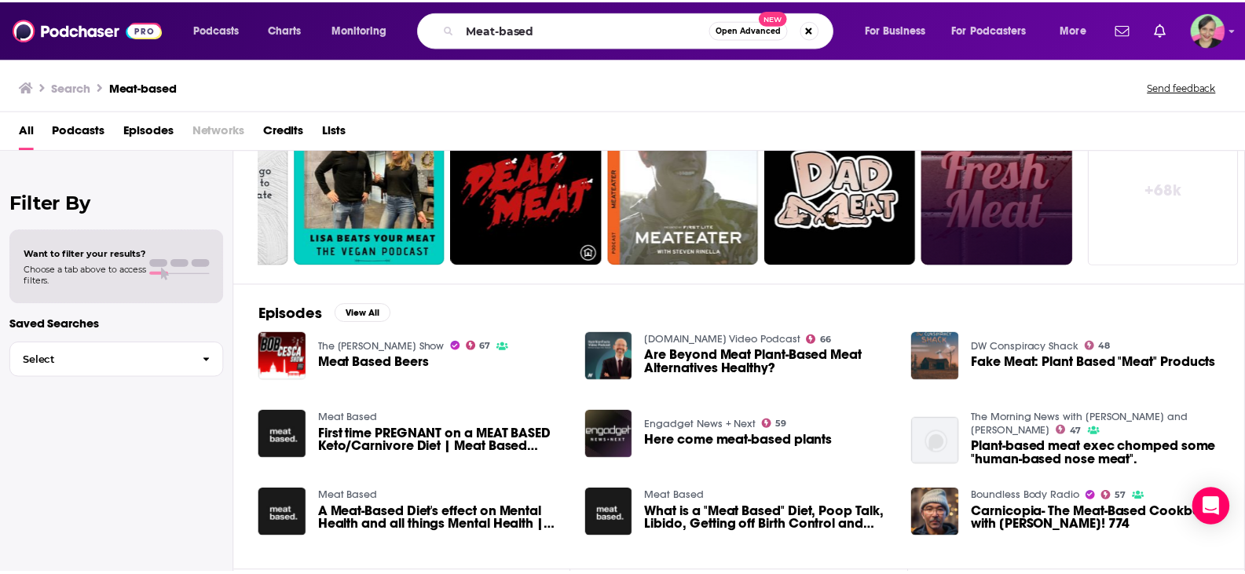
scroll to position [78, 0]
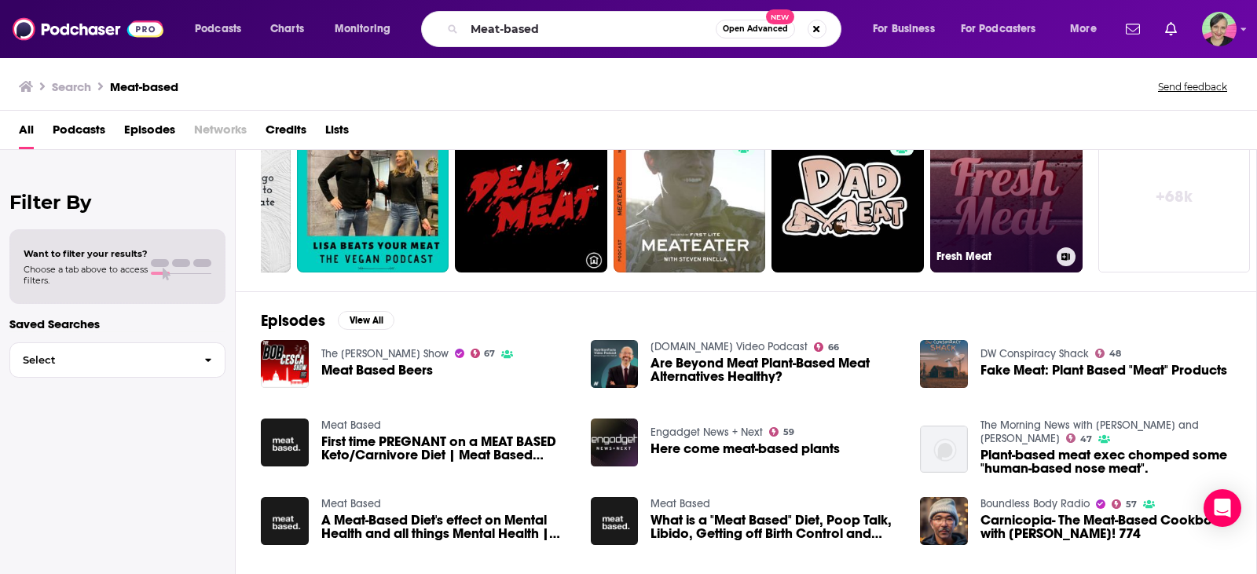
click at [1028, 228] on link "48 Fresh Meat" at bounding box center [1006, 196] width 152 height 152
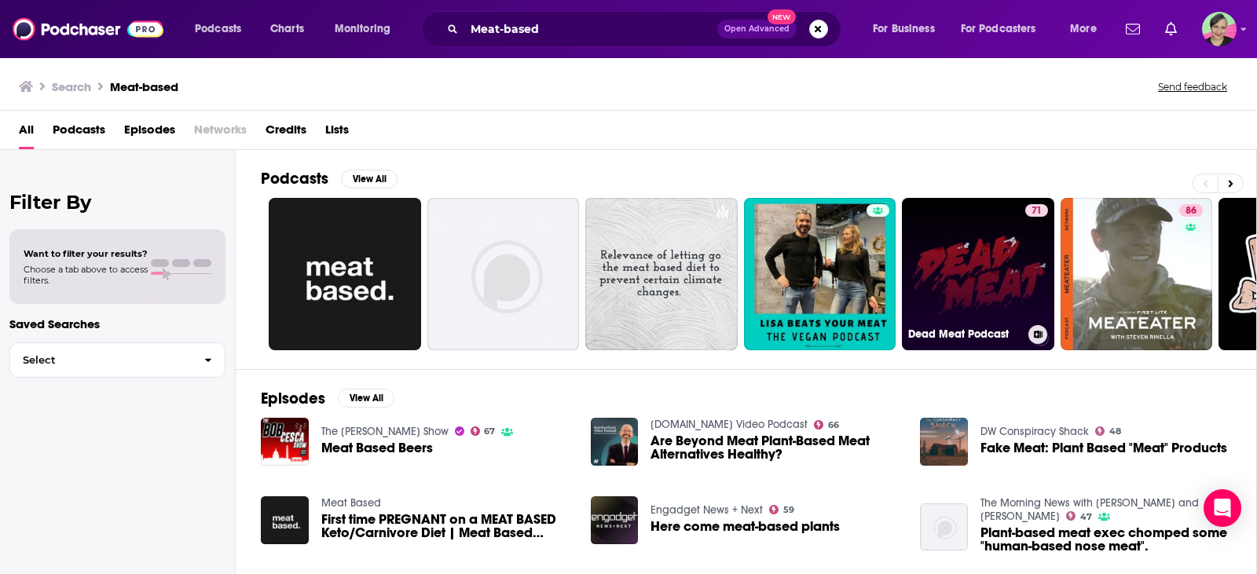
click at [1008, 265] on link "71 Dead Meat Podcast" at bounding box center [978, 274] width 152 height 152
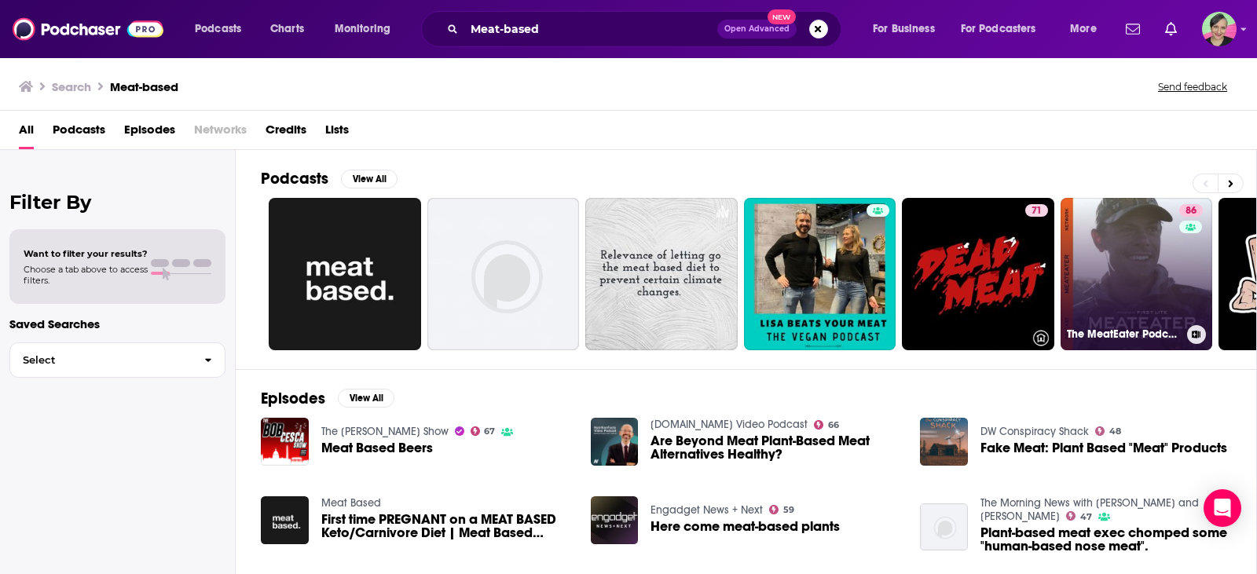
click at [1133, 264] on link "86 The MeatEater Podcast" at bounding box center [1136, 274] width 152 height 152
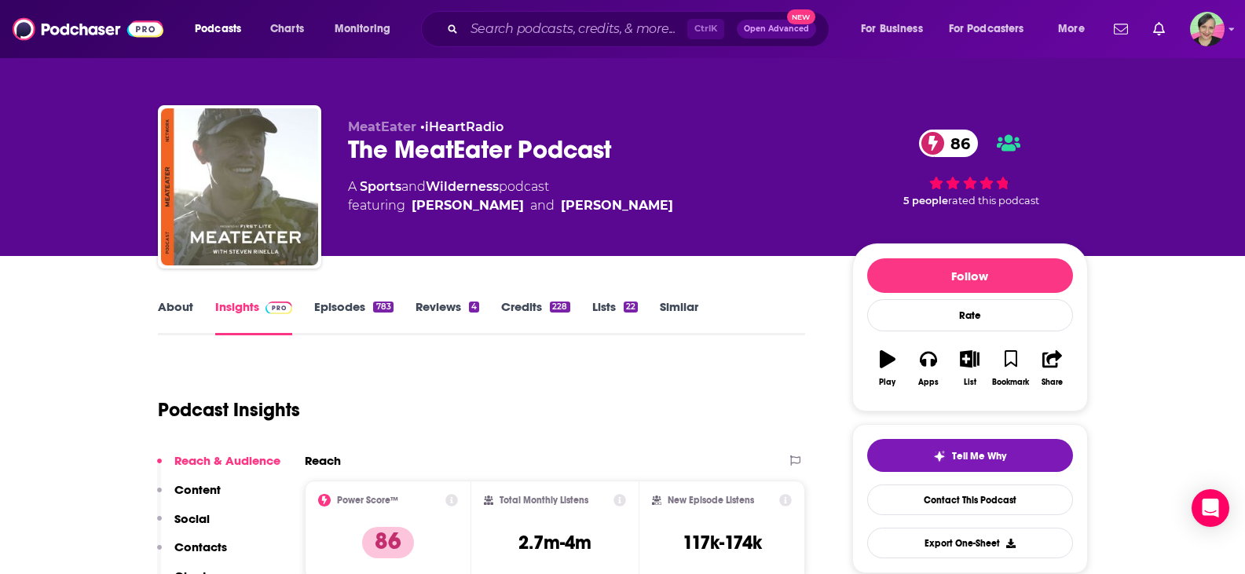
click at [170, 311] on link "About" at bounding box center [175, 317] width 35 height 36
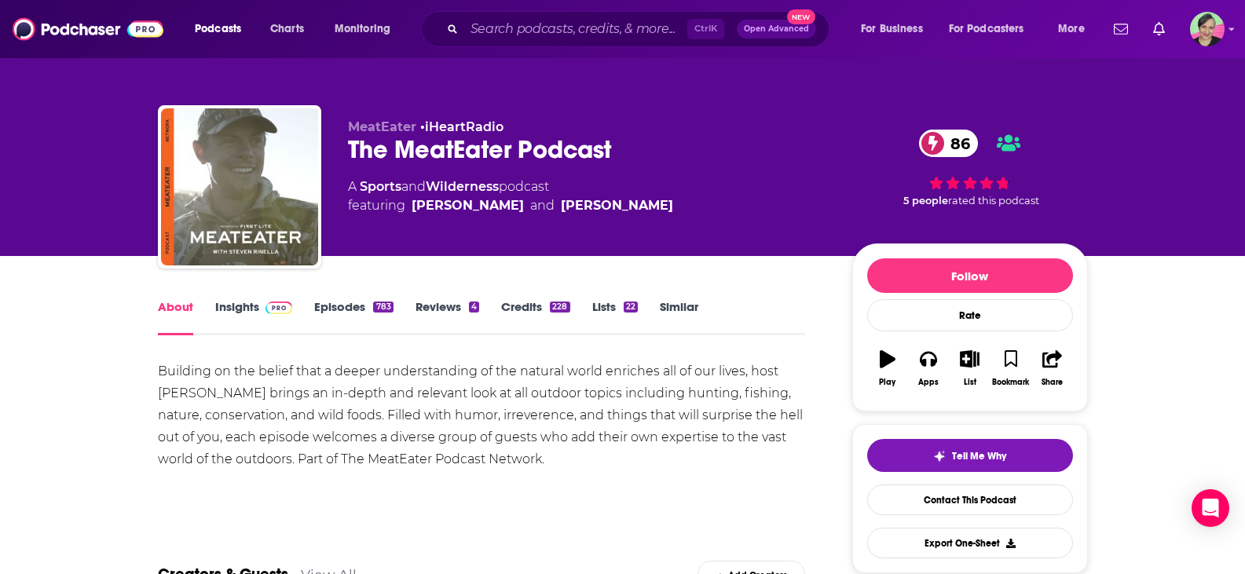
click at [674, 303] on link "Similar" at bounding box center [679, 317] width 38 height 36
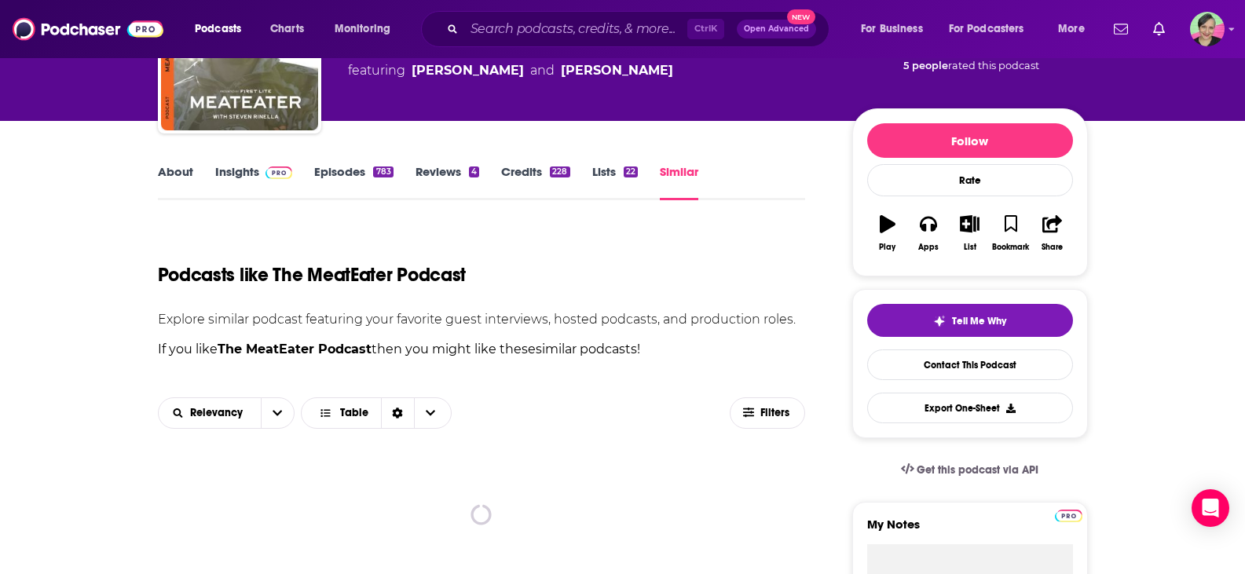
scroll to position [157, 0]
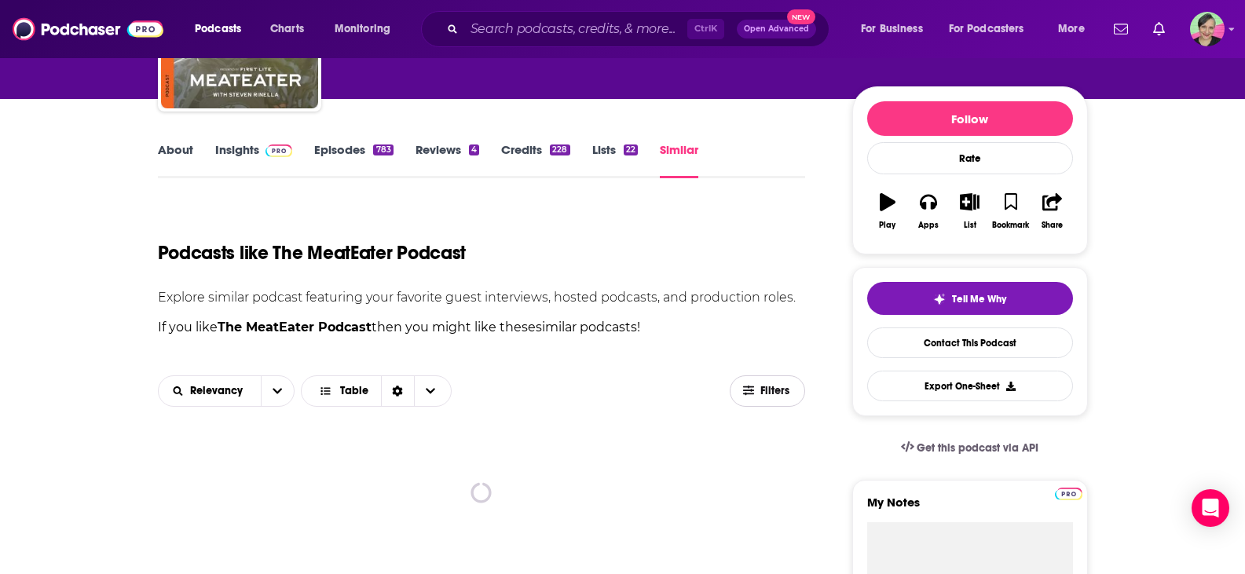
click at [767, 382] on button "Filters" at bounding box center [767, 390] width 75 height 31
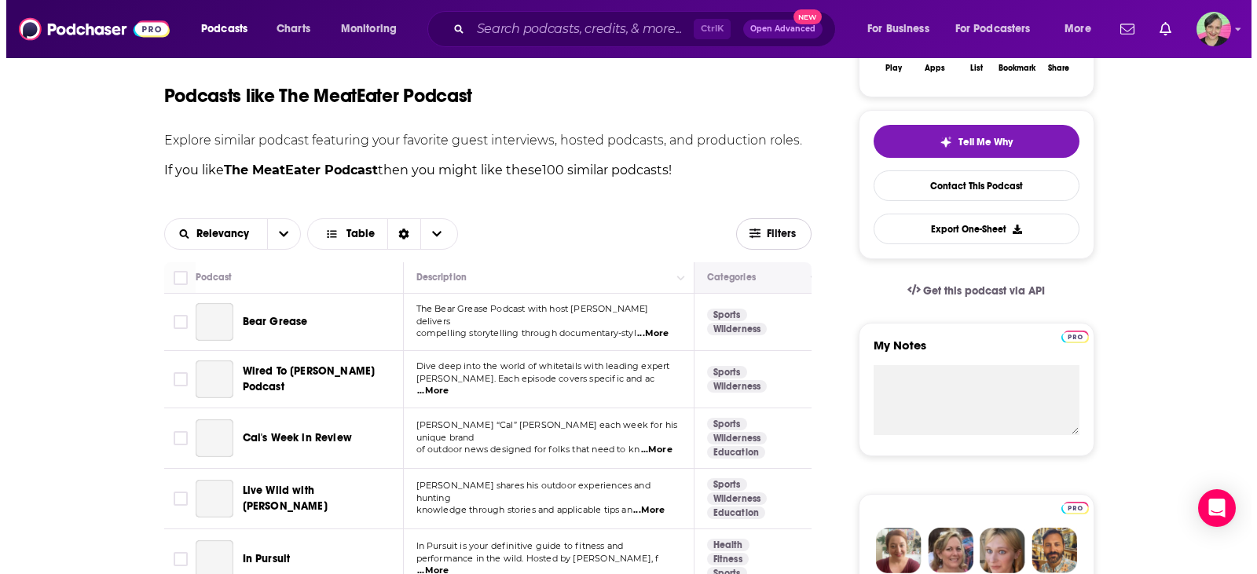
scroll to position [0, 0]
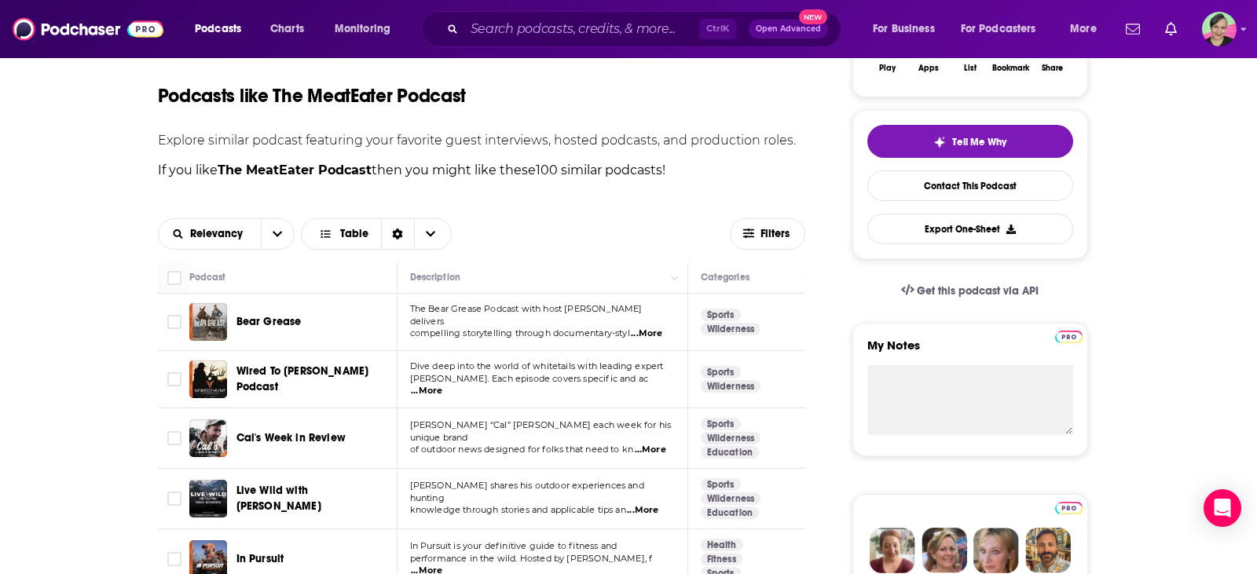
drag, startPoint x: 0, startPoint y: 338, endPoint x: 60, endPoint y: 330, distance: 61.1
click at [2, 338] on div "Filters Podcast Details Category Active Status Language Has Guests Brand Safety…" at bounding box center [628, 287] width 1257 height 574
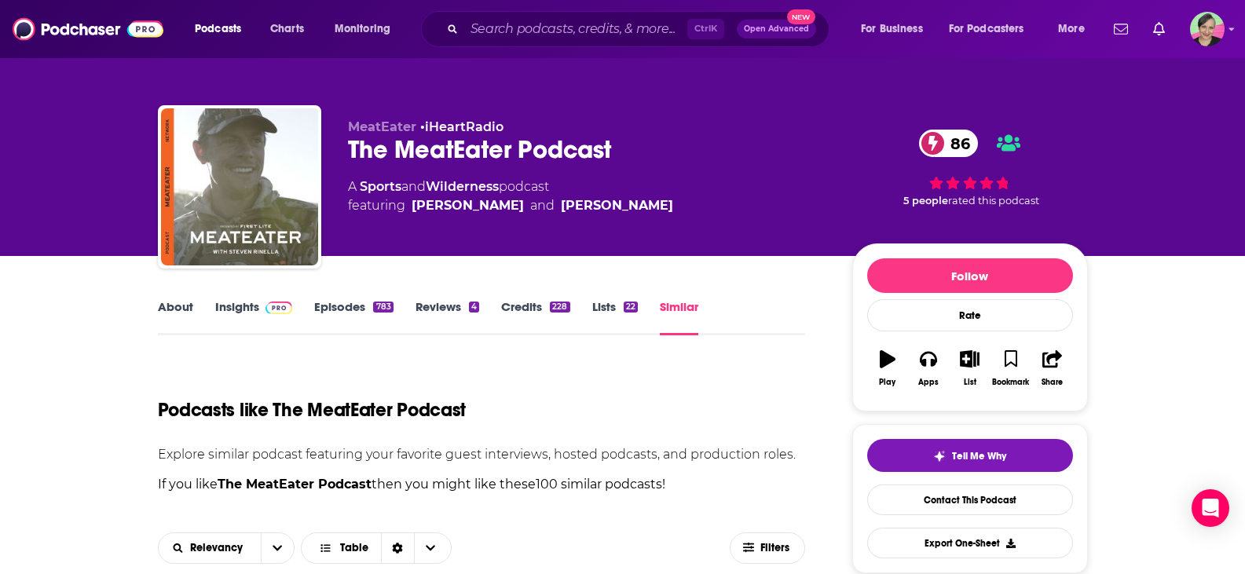
click at [338, 299] on link "Episodes 783" at bounding box center [353, 317] width 79 height 36
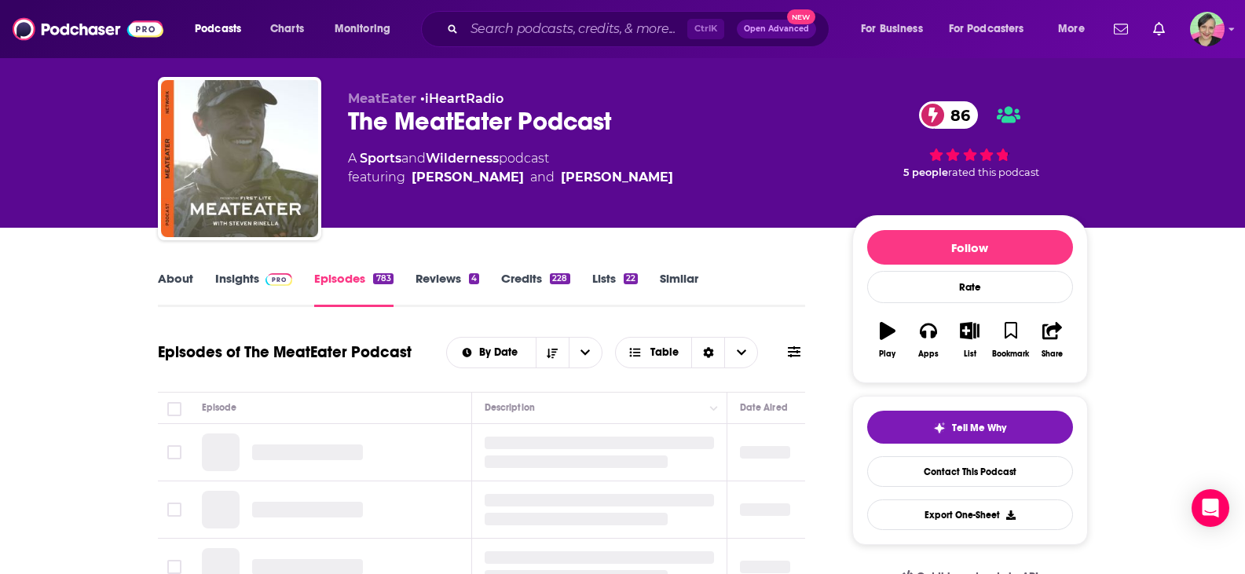
scroll to position [79, 0]
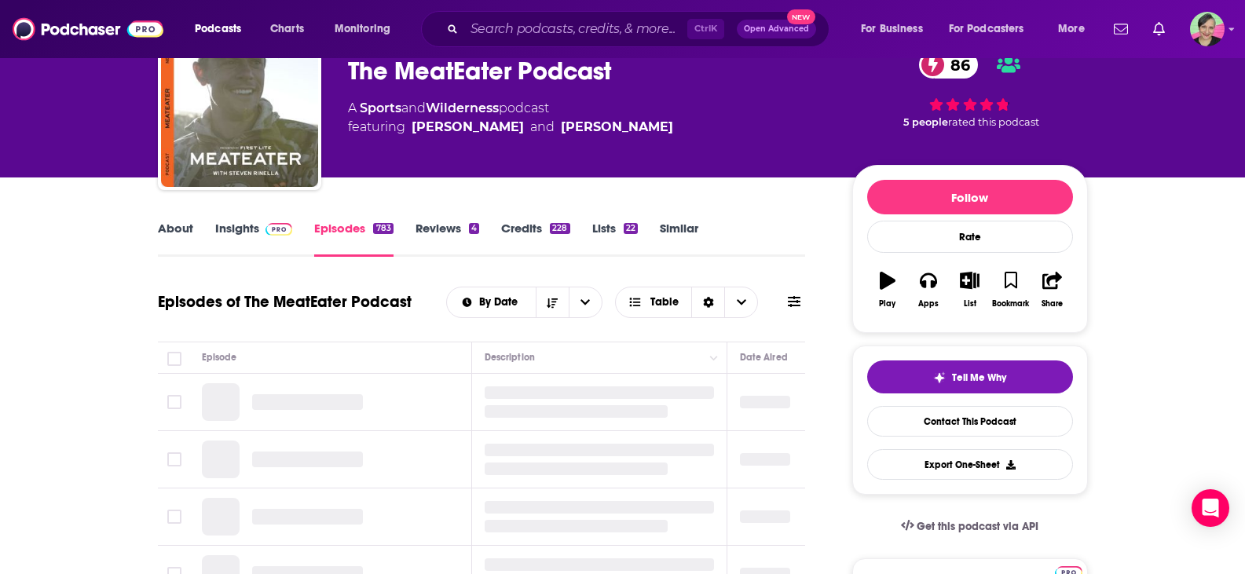
click at [800, 302] on icon at bounding box center [794, 301] width 13 height 11
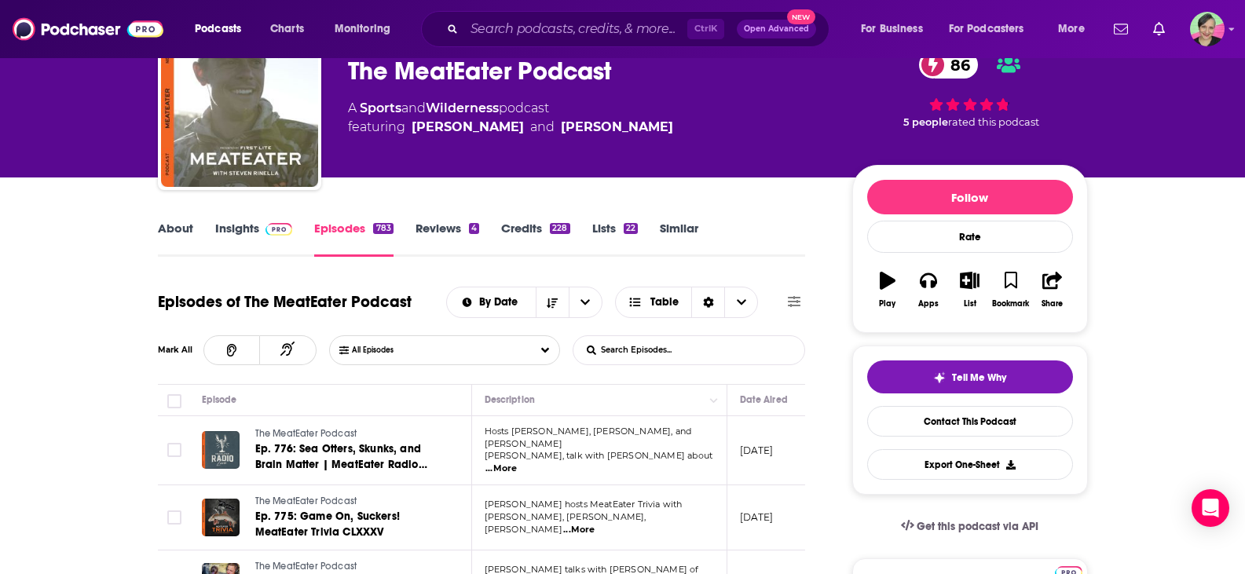
click at [789, 304] on icon at bounding box center [794, 301] width 13 height 13
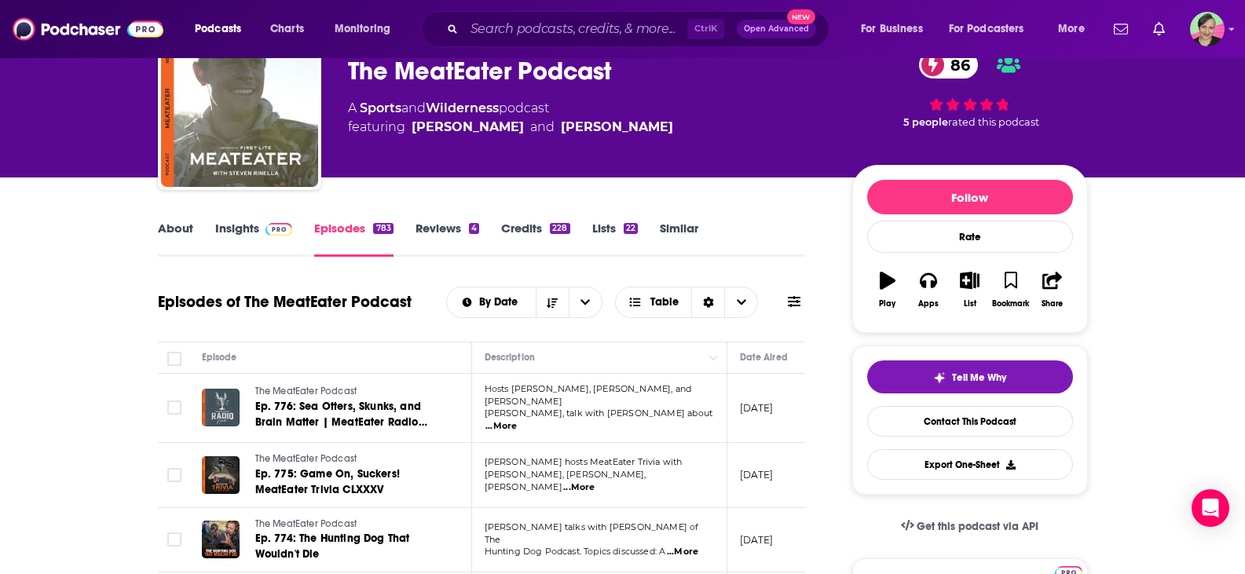
click at [795, 300] on icon at bounding box center [794, 301] width 13 height 13
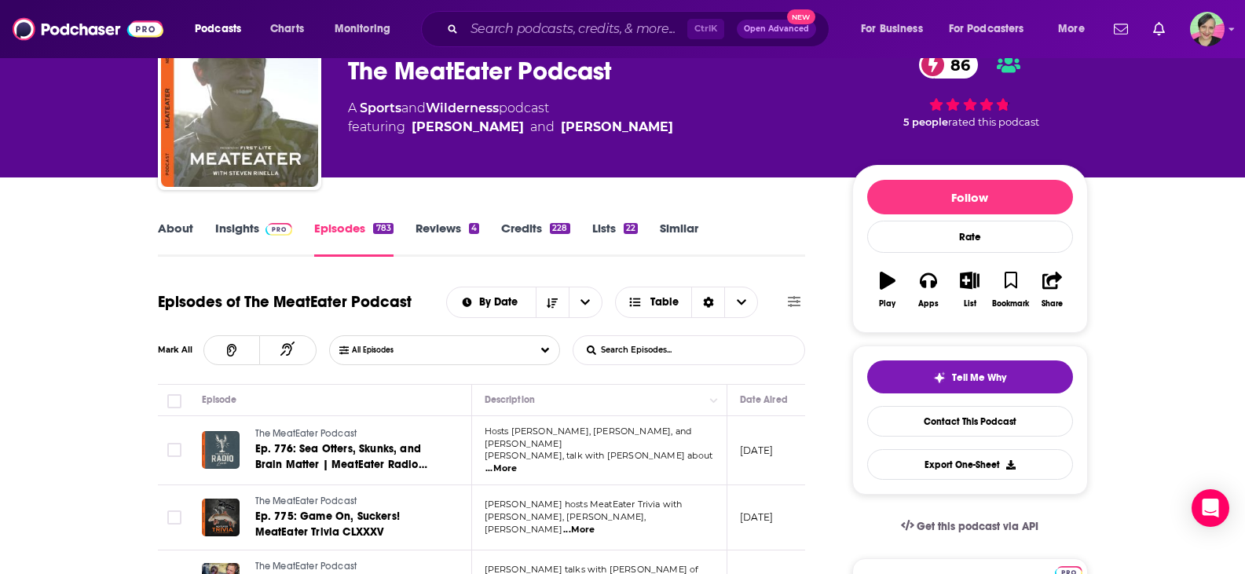
click at [671, 357] on input "List Search Input" at bounding box center [655, 350] width 164 height 28
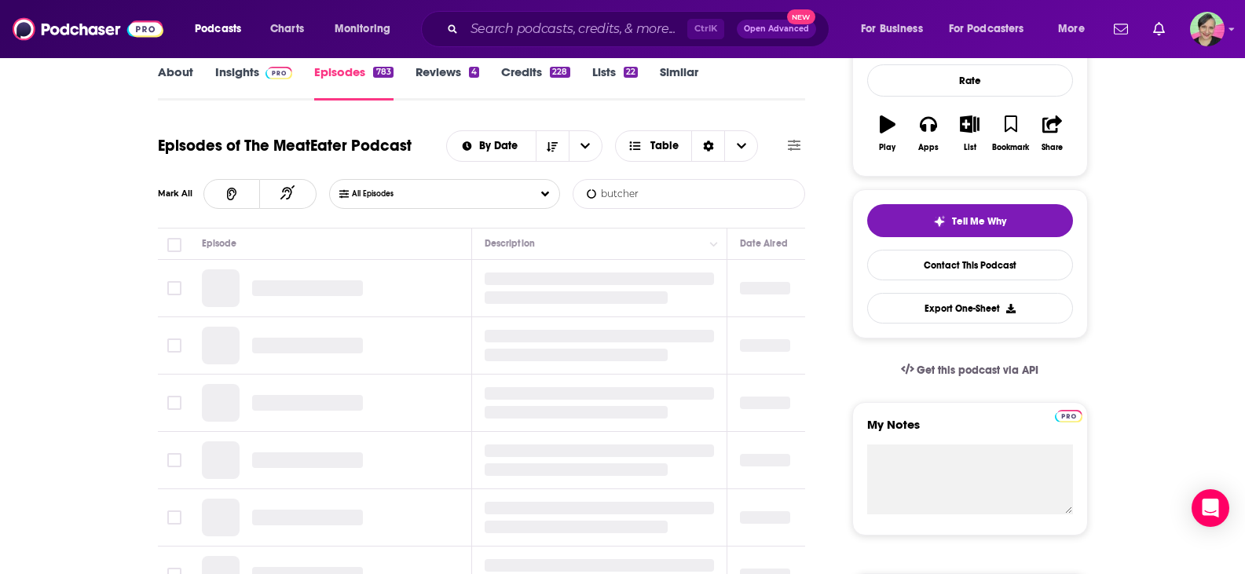
scroll to position [236, 0]
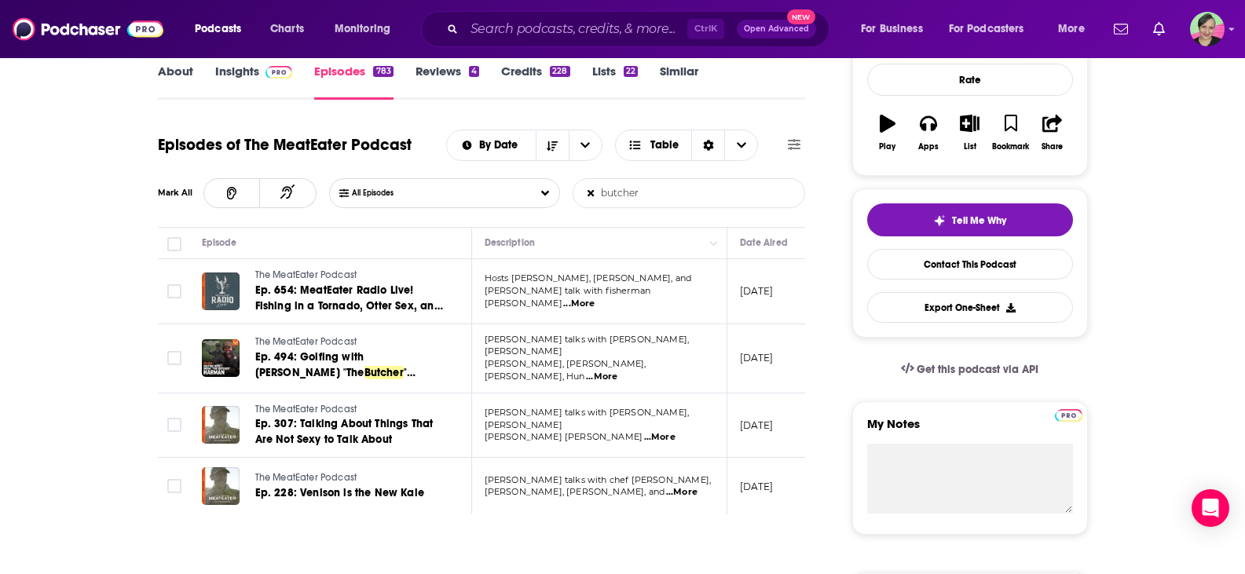
click at [595, 300] on span "...More" at bounding box center [578, 304] width 31 height 13
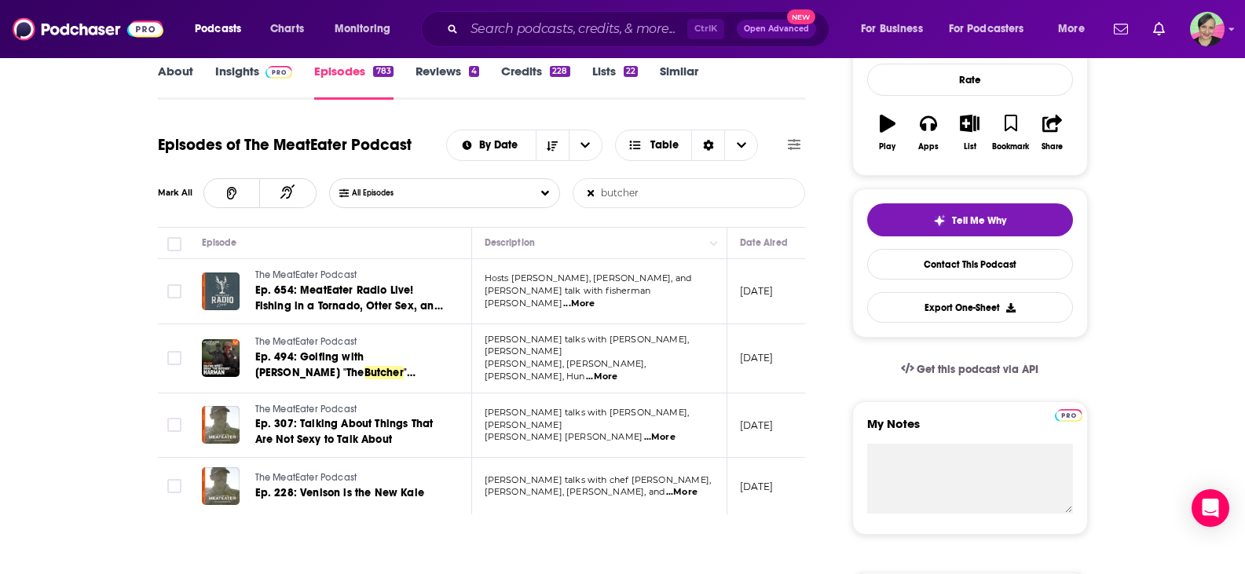
drag, startPoint x: 671, startPoint y: 192, endPoint x: 562, endPoint y: 188, distance: 108.5
click at [562, 188] on div "All Episodes butcher List Search Input Search Episodes..." at bounding box center [567, 193] width 477 height 30
type input "baych"
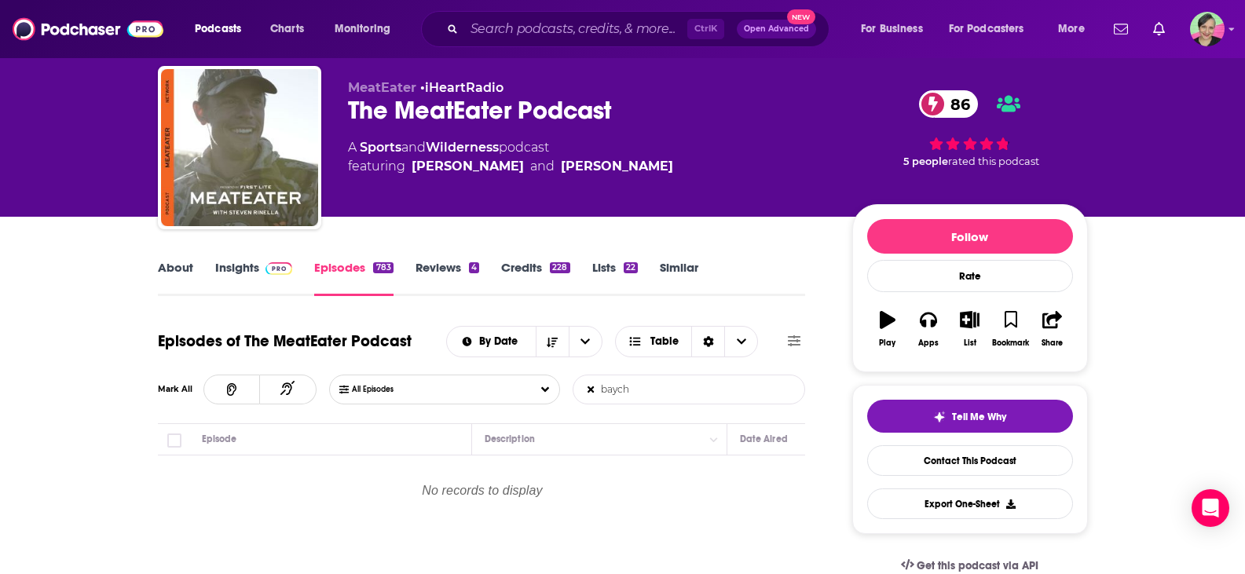
scroll to position [0, 0]
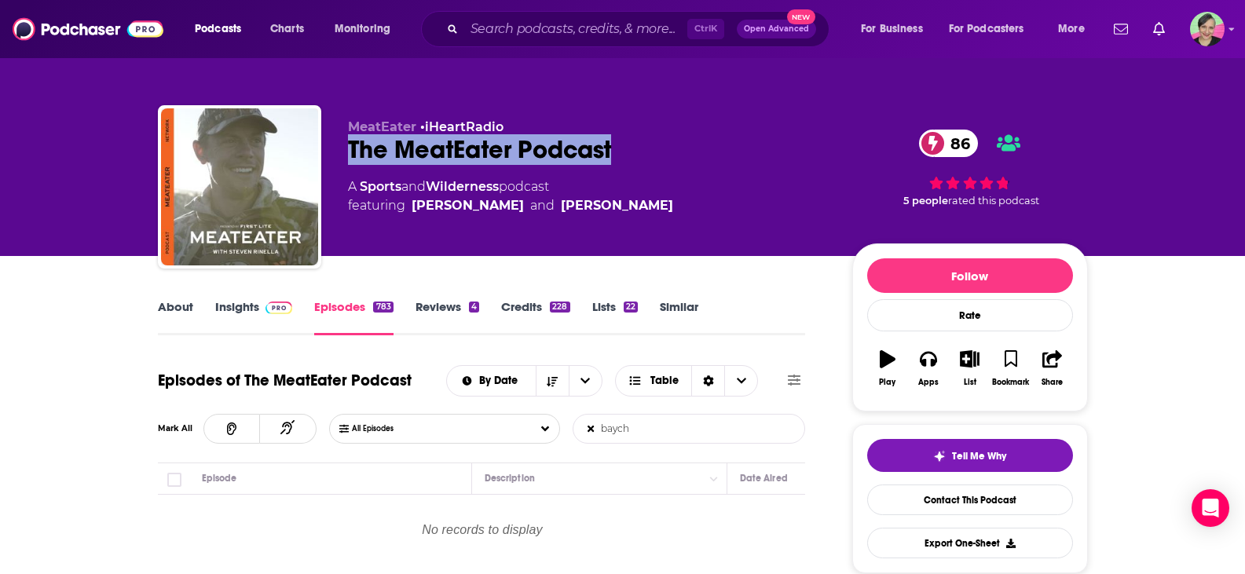
drag, startPoint x: 636, startPoint y: 153, endPoint x: 351, endPoint y: 145, distance: 285.2
click at [351, 145] on div "The MeatEater Podcast 86" at bounding box center [587, 149] width 479 height 31
copy h2 "The MeatEater Podcast"
click at [186, 309] on link "About" at bounding box center [175, 317] width 35 height 36
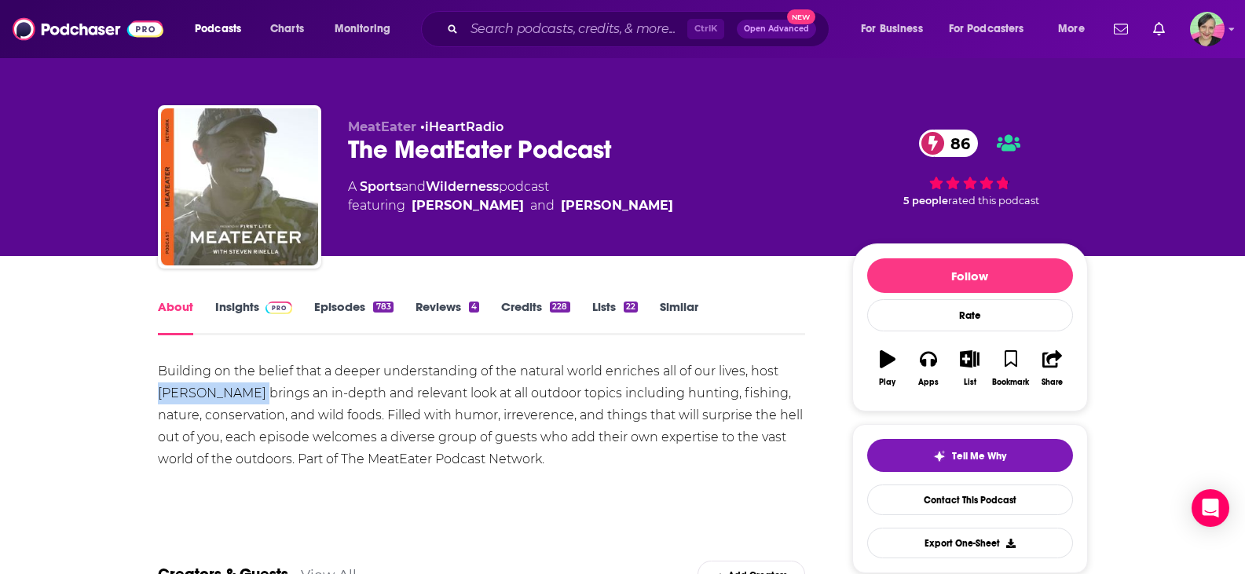
drag, startPoint x: 152, startPoint y: 393, endPoint x: 292, endPoint y: 320, distance: 158.4
copy div "[PERSON_NAME]"
click at [227, 313] on link "Insights" at bounding box center [254, 317] width 78 height 36
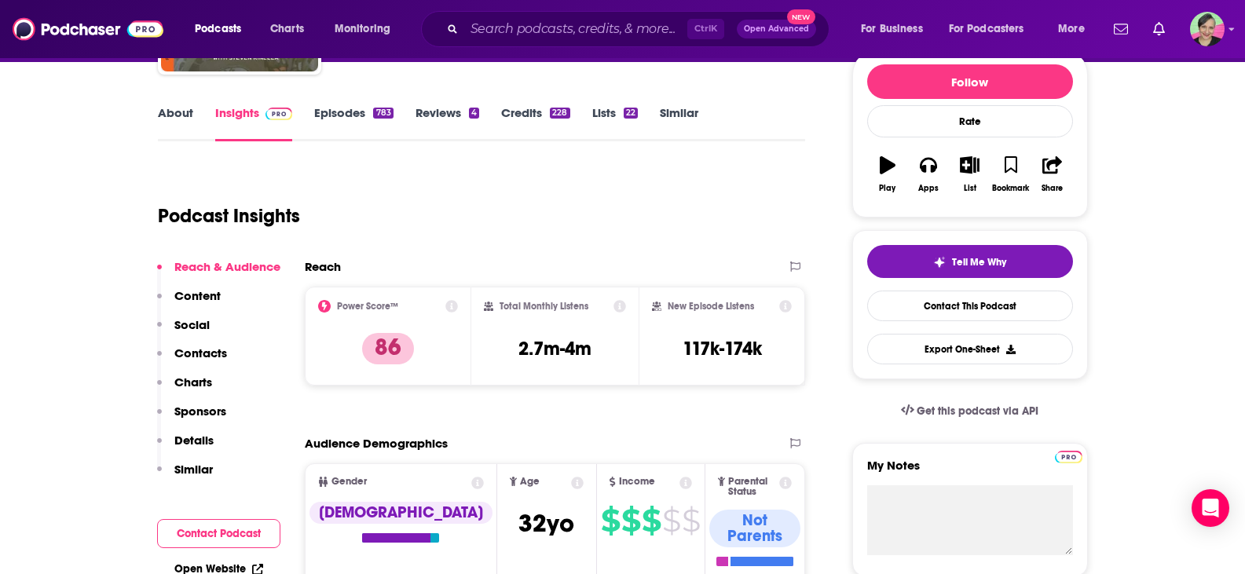
scroll to position [157, 0]
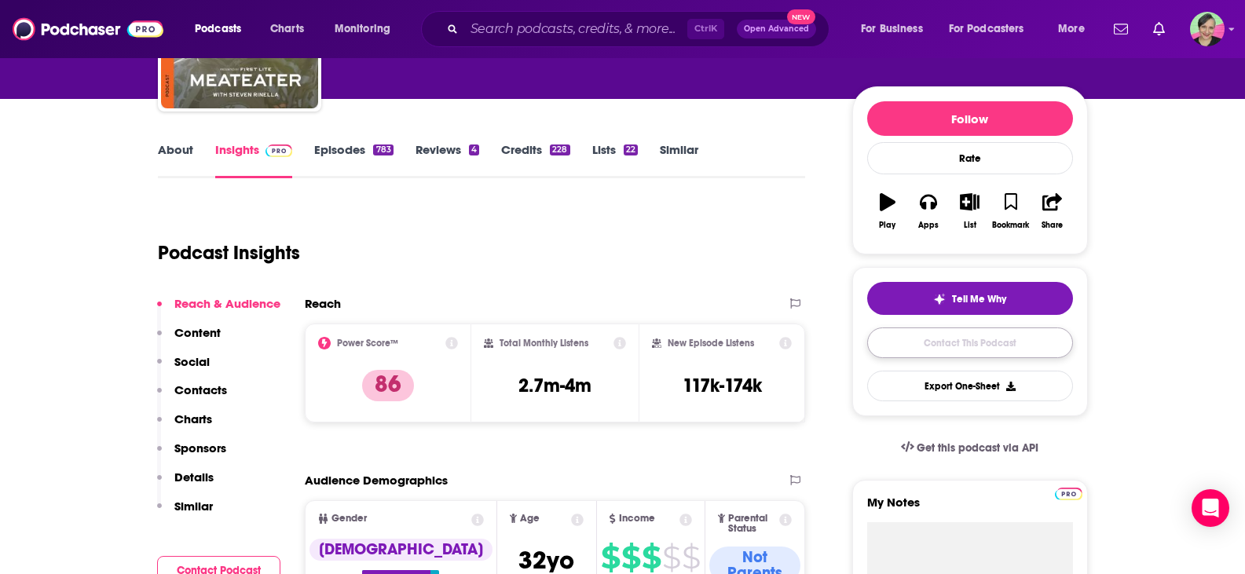
drag, startPoint x: 951, startPoint y: 344, endPoint x: 940, endPoint y: 346, distance: 11.1
click at [950, 344] on link "Contact This Podcast" at bounding box center [970, 343] width 206 height 31
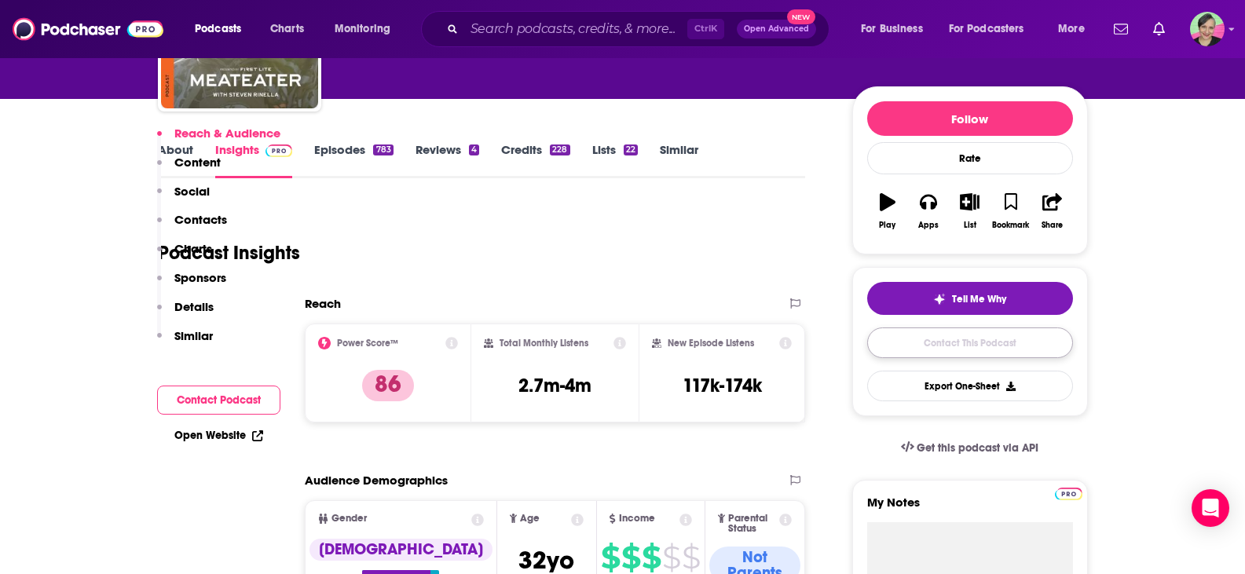
scroll to position [1742, 0]
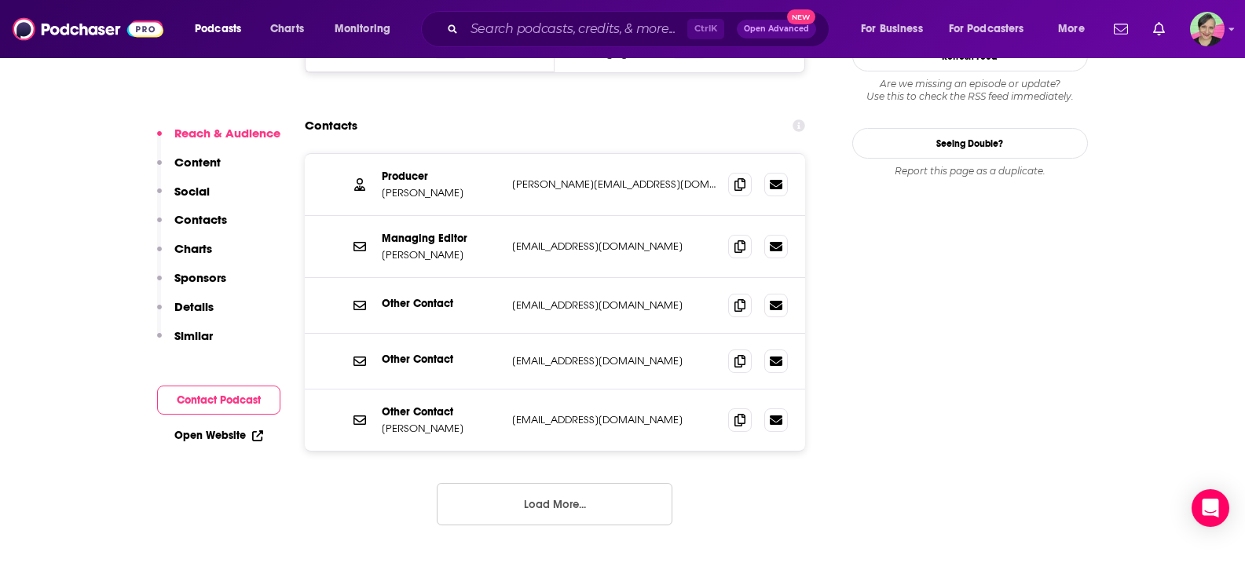
click at [584, 483] on button "Load More..." at bounding box center [555, 504] width 236 height 42
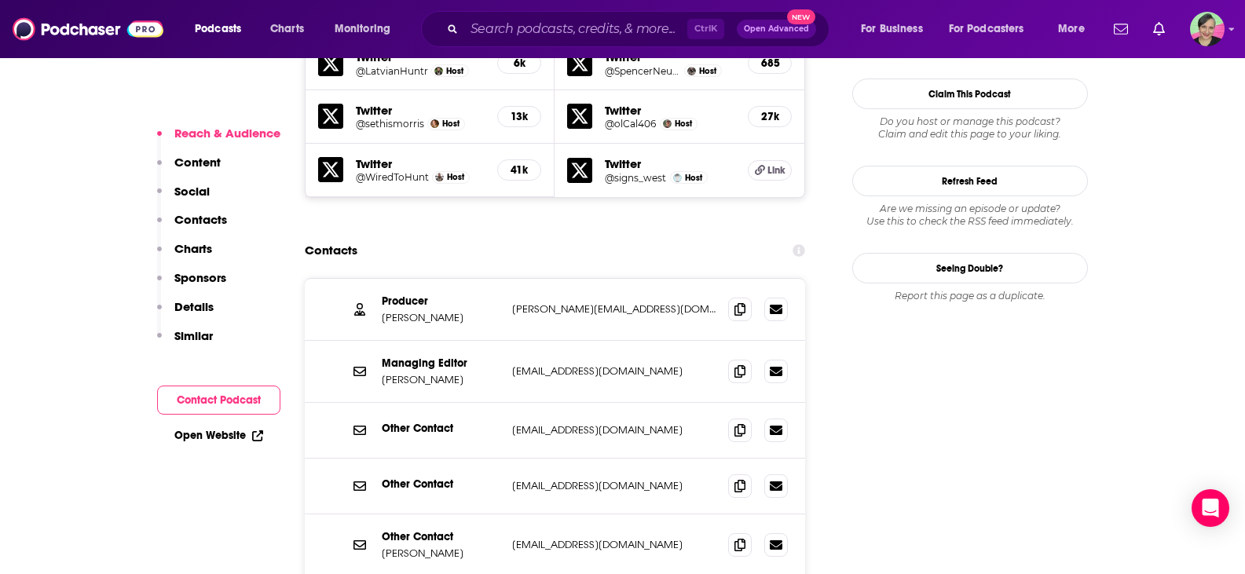
scroll to position [1585, 0]
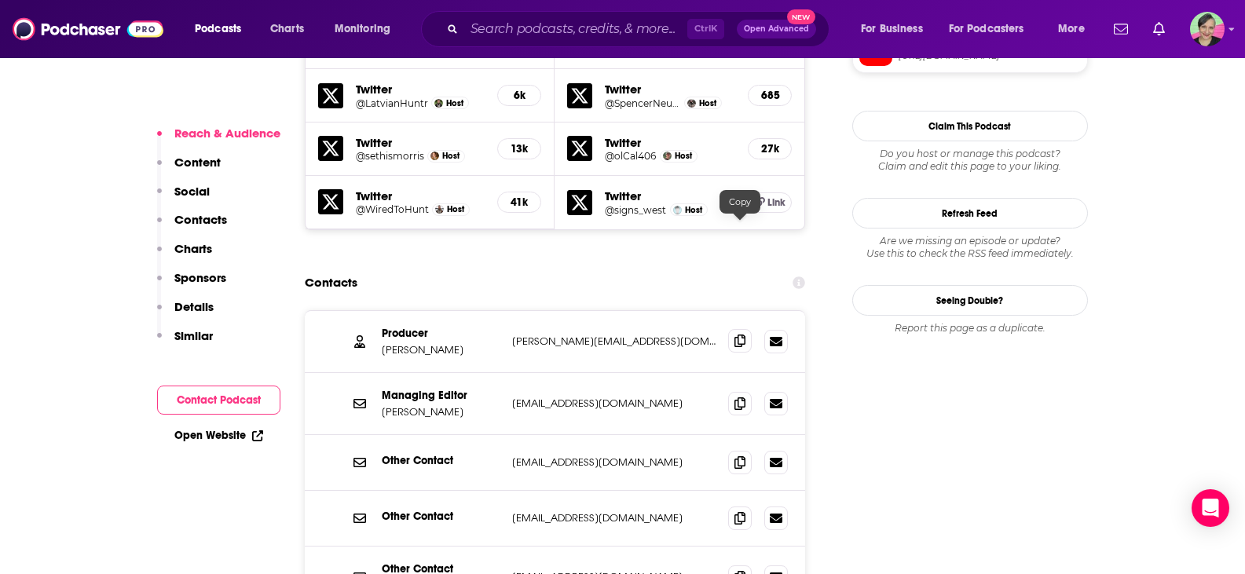
click at [738, 335] on icon at bounding box center [739, 341] width 11 height 13
drag, startPoint x: 426, startPoint y: 237, endPoint x: 379, endPoint y: 237, distance: 47.9
click at [379, 311] on div "Producer [PERSON_NAME] [PERSON_NAME][EMAIL_ADDRESS][DOMAIN_NAME] [PERSON_NAME][…" at bounding box center [555, 342] width 501 height 62
copy p "[PERSON_NAME]"
click at [737, 335] on icon at bounding box center [739, 341] width 11 height 13
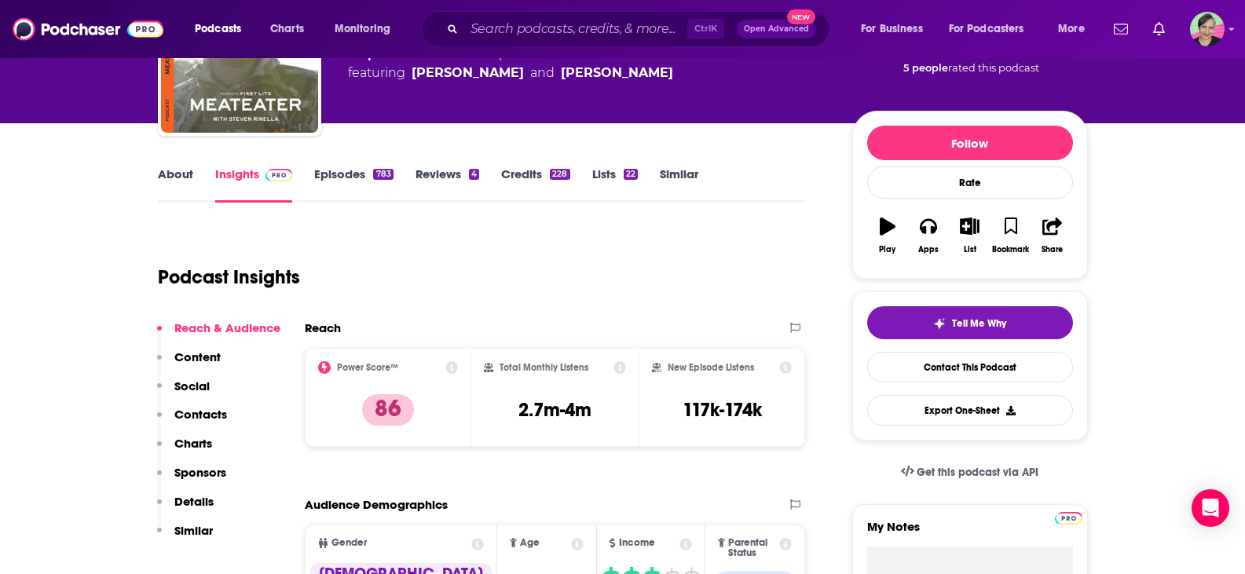
scroll to position [0, 0]
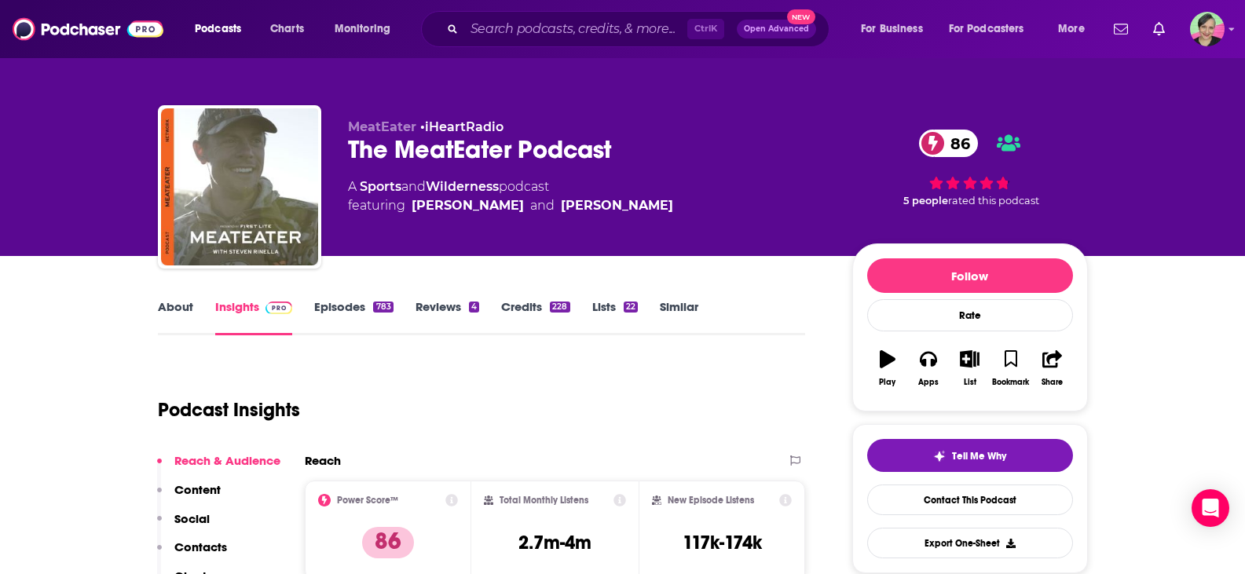
click at [175, 316] on link "About" at bounding box center [175, 317] width 35 height 36
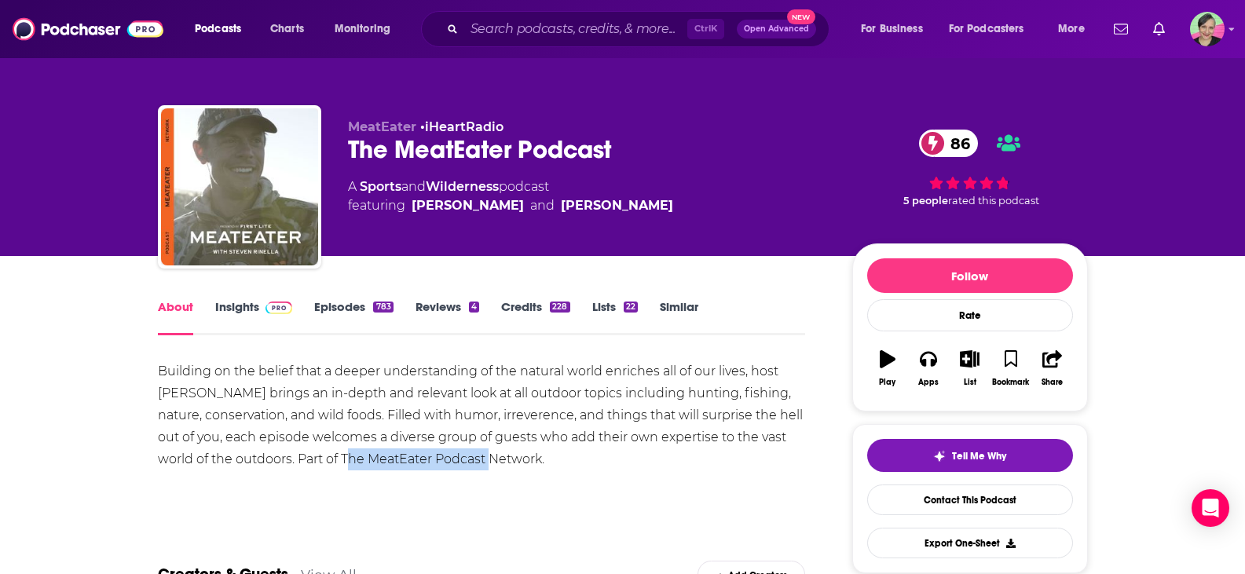
drag, startPoint x: 343, startPoint y: 460, endPoint x: 485, endPoint y: 468, distance: 141.6
click at [485, 468] on div "Building on the belief that a deeper understanding of the natural world enriche…" at bounding box center [482, 415] width 648 height 110
copy div "The MeatEater Podcast"
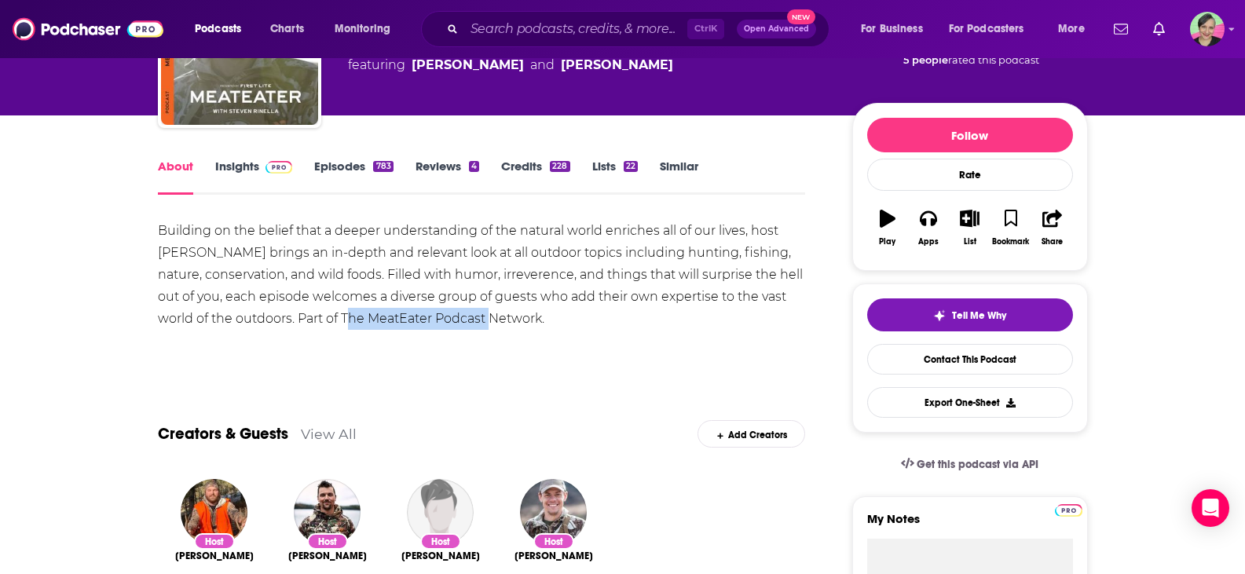
scroll to position [157, 0]
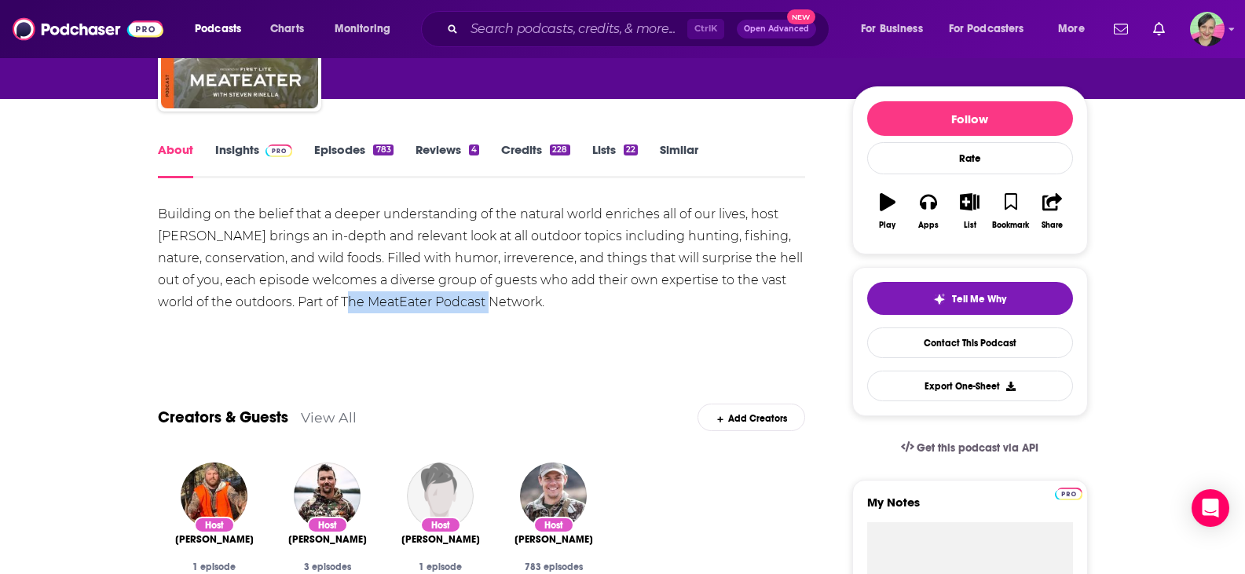
click at [349, 302] on div "Building on the belief that a deeper understanding of the natural world enriche…" at bounding box center [482, 258] width 648 height 110
click at [343, 303] on div "Building on the belief that a deeper understanding of the natural world enriche…" at bounding box center [482, 258] width 648 height 110
drag, startPoint x: 345, startPoint y: 303, endPoint x: 538, endPoint y: 306, distance: 193.2
click at [538, 306] on div "Building on the belief that a deeper understanding of the natural world enriche…" at bounding box center [482, 258] width 648 height 110
